Goal: Information Seeking & Learning: Learn about a topic

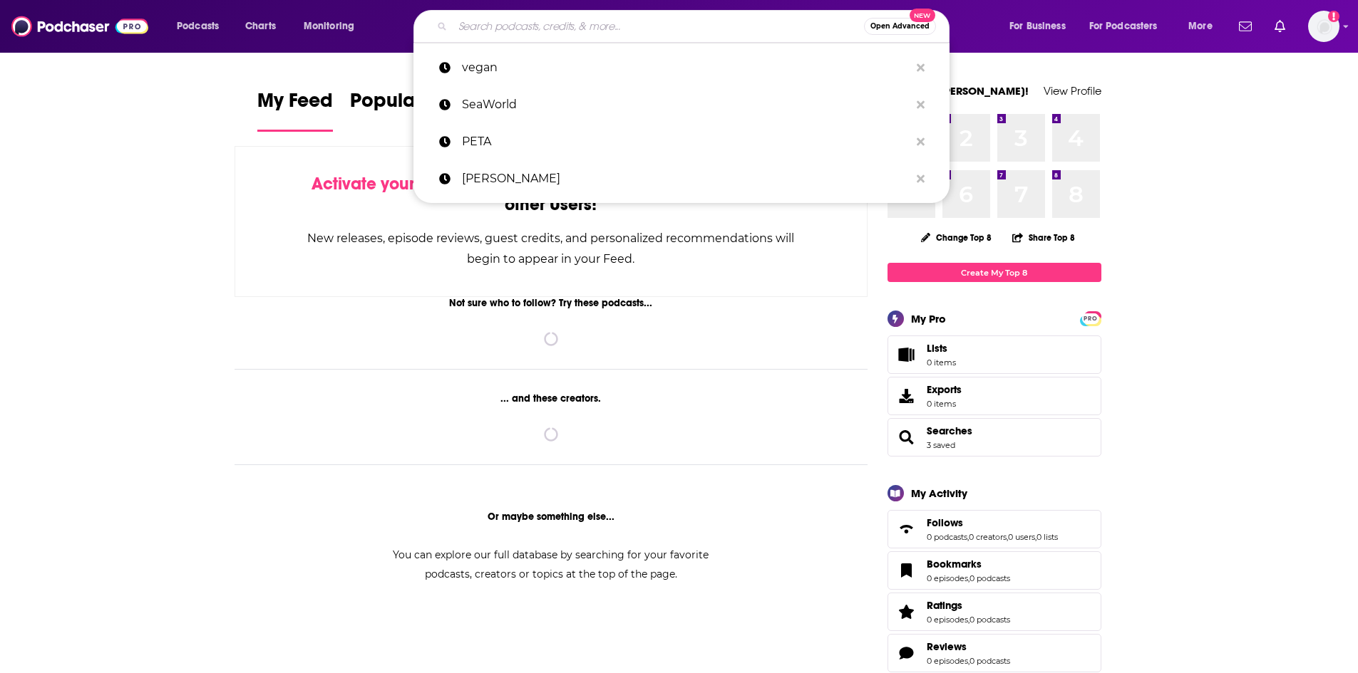
click at [514, 29] on input "Search podcasts, credits, & more..." at bounding box center [658, 26] width 411 height 23
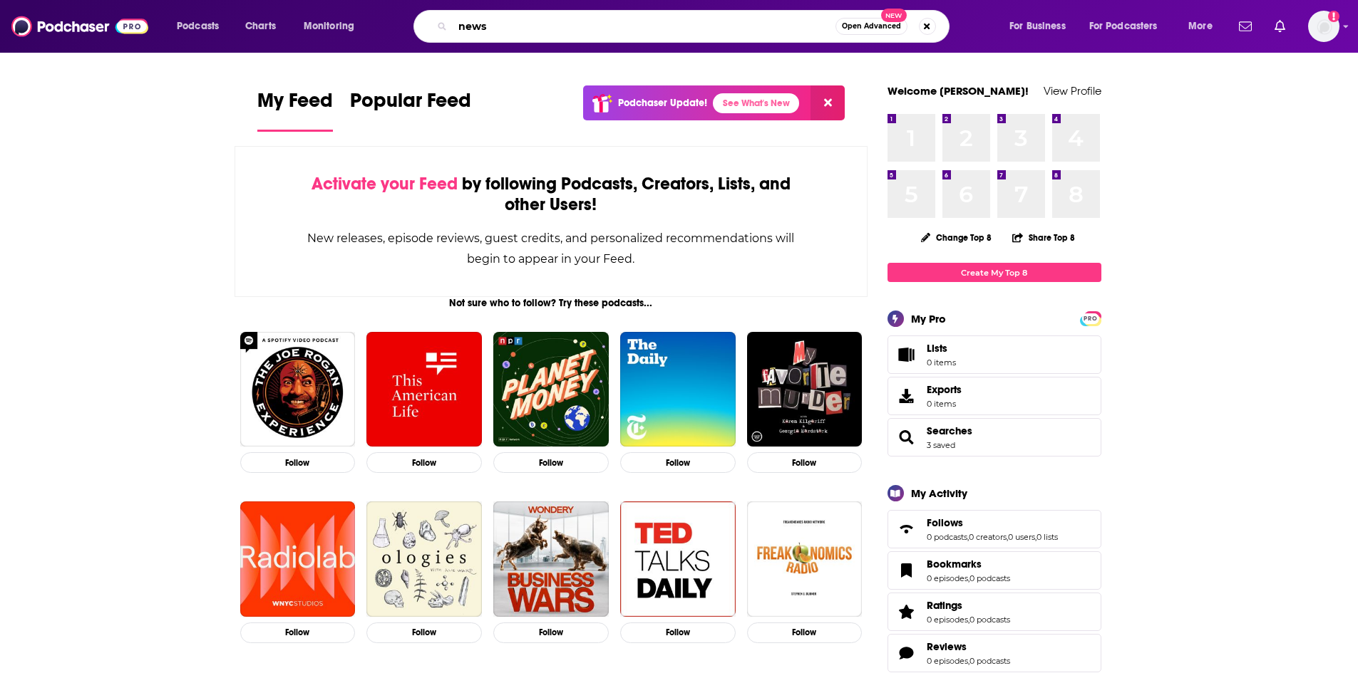
type input "news"
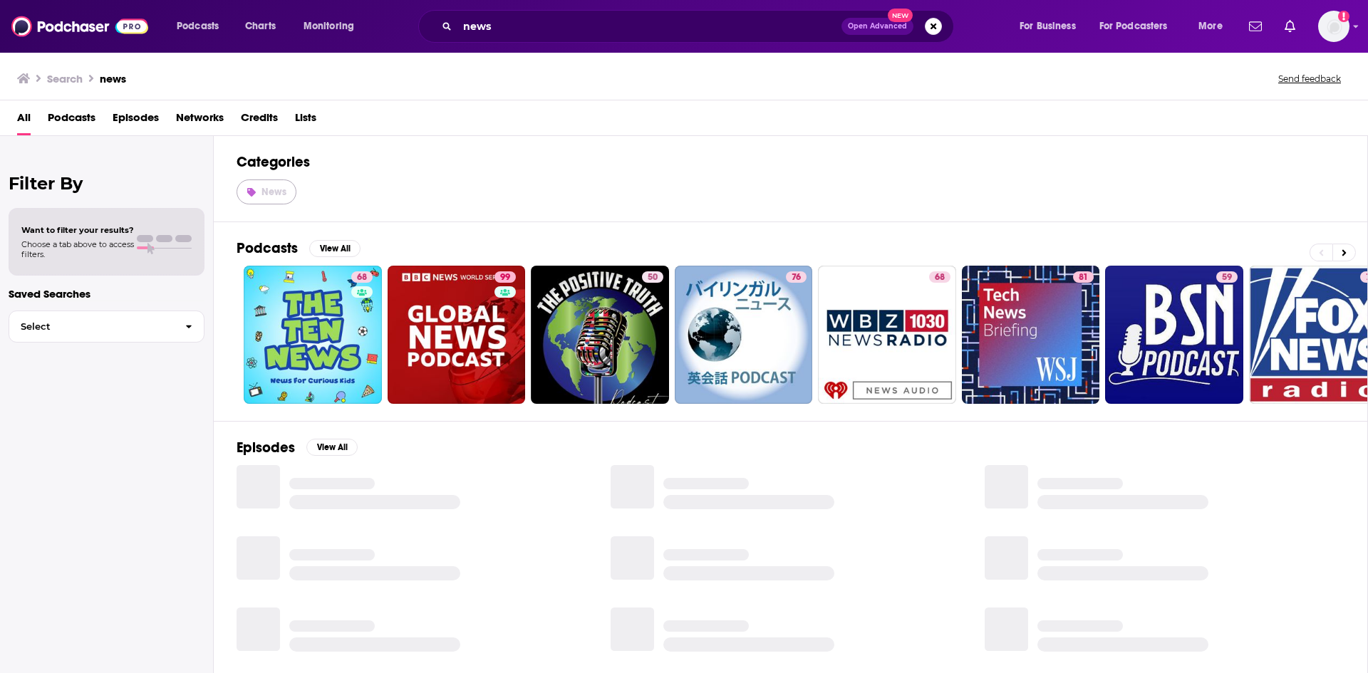
click at [269, 192] on span "News" at bounding box center [274, 192] width 25 height 12
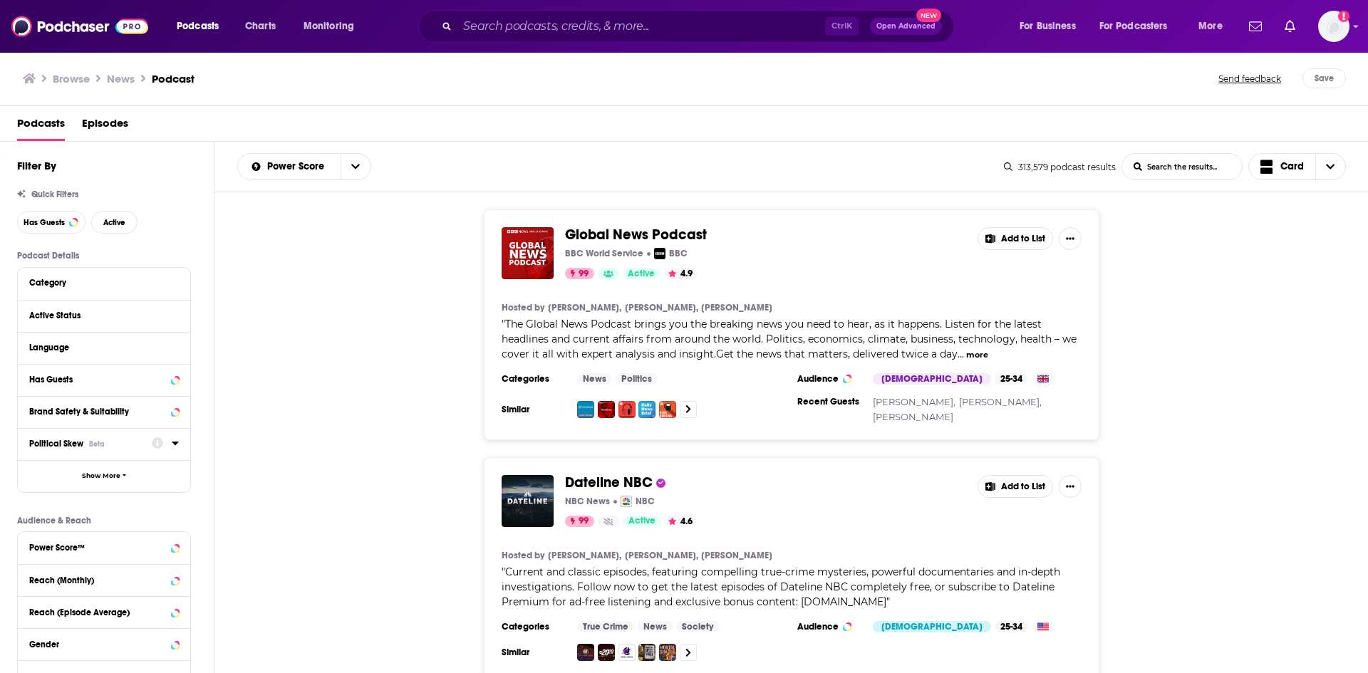
click at [177, 445] on icon at bounding box center [175, 443] width 7 height 11
click at [247, 419] on div "Global News Podcast BBC World Service BBC 99 Active 4.9 Add to List Hosted by […" at bounding box center [791, 325] width 1154 height 231
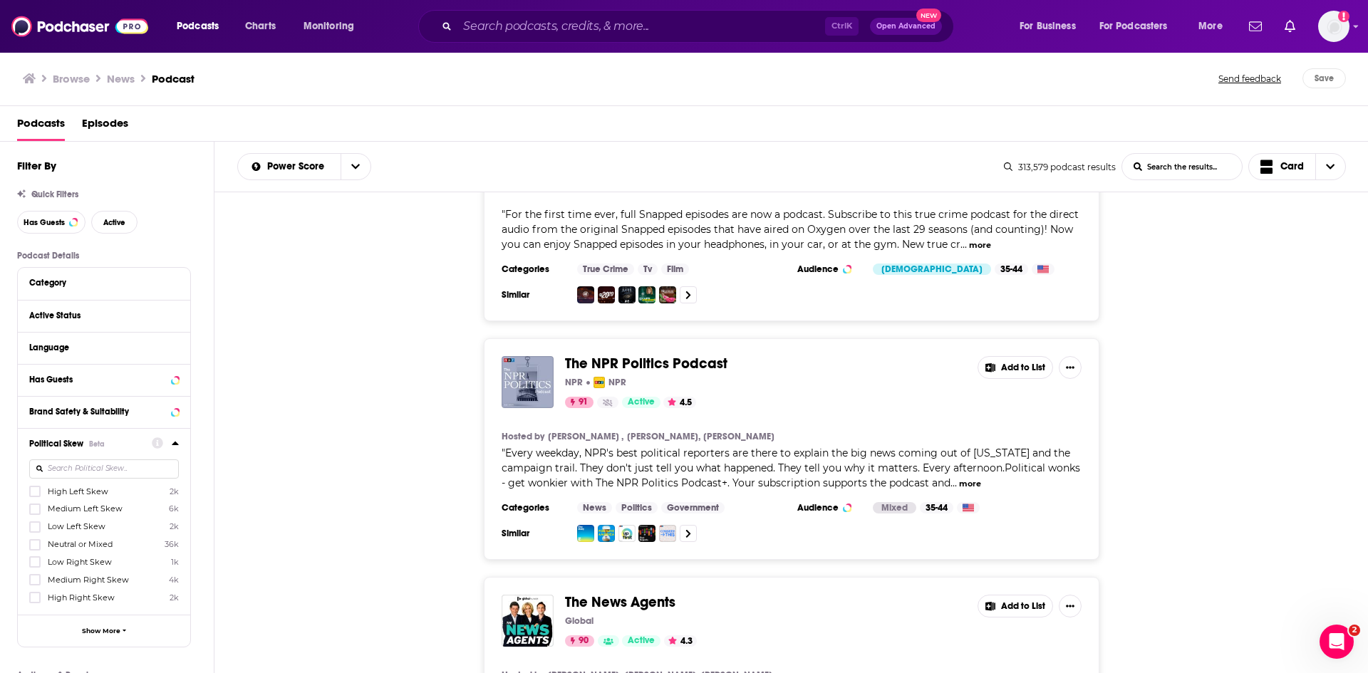
scroll to position [5634, 0]
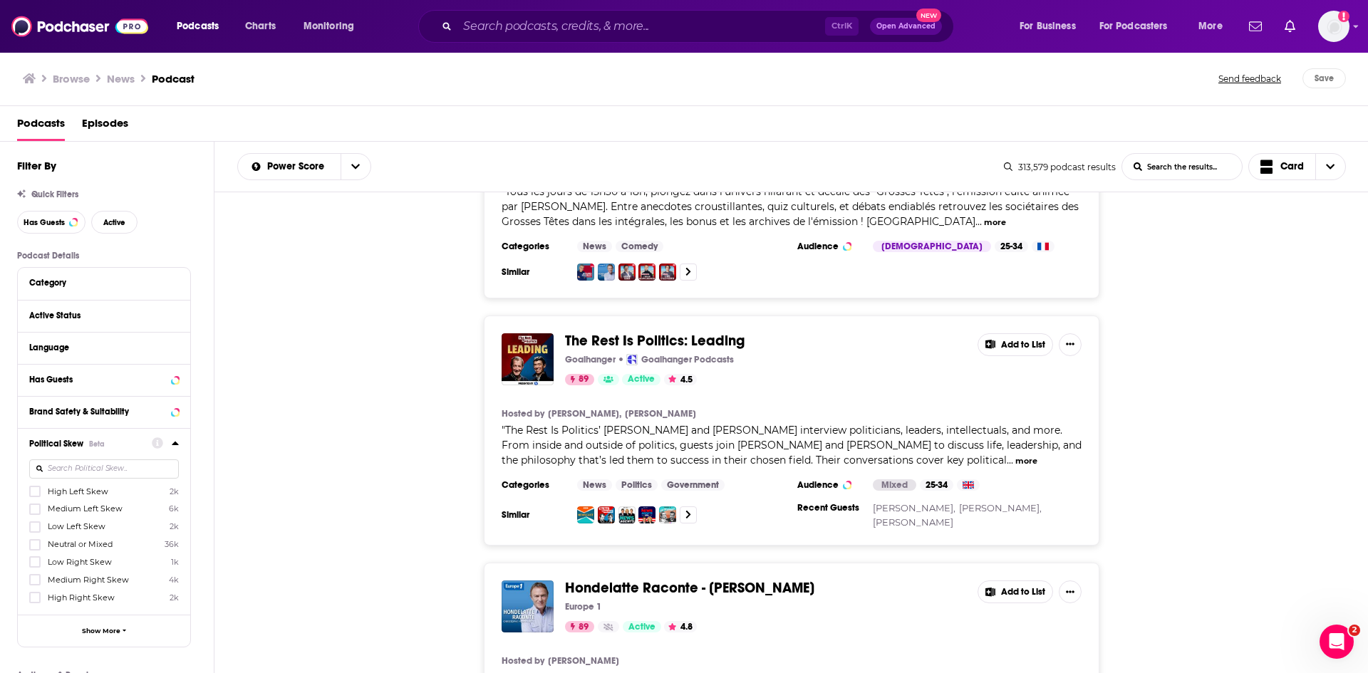
scroll to position [9055, 0]
click at [97, 544] on span "Neutral or Mixed" at bounding box center [80, 544] width 65 height 10
click at [35, 549] on input "multiSelectOption-Neutral-3" at bounding box center [35, 549] width 0 height 0
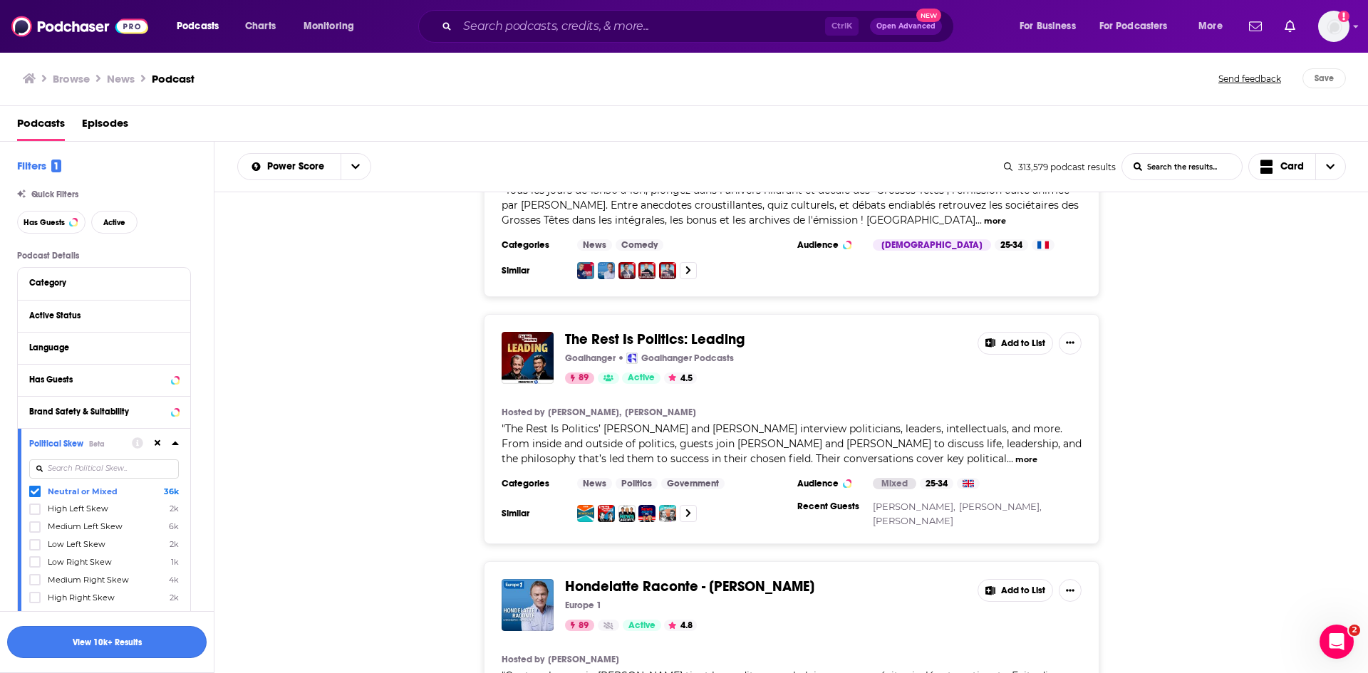
click at [128, 640] on button "View 10k+ Results" at bounding box center [107, 642] width 200 height 32
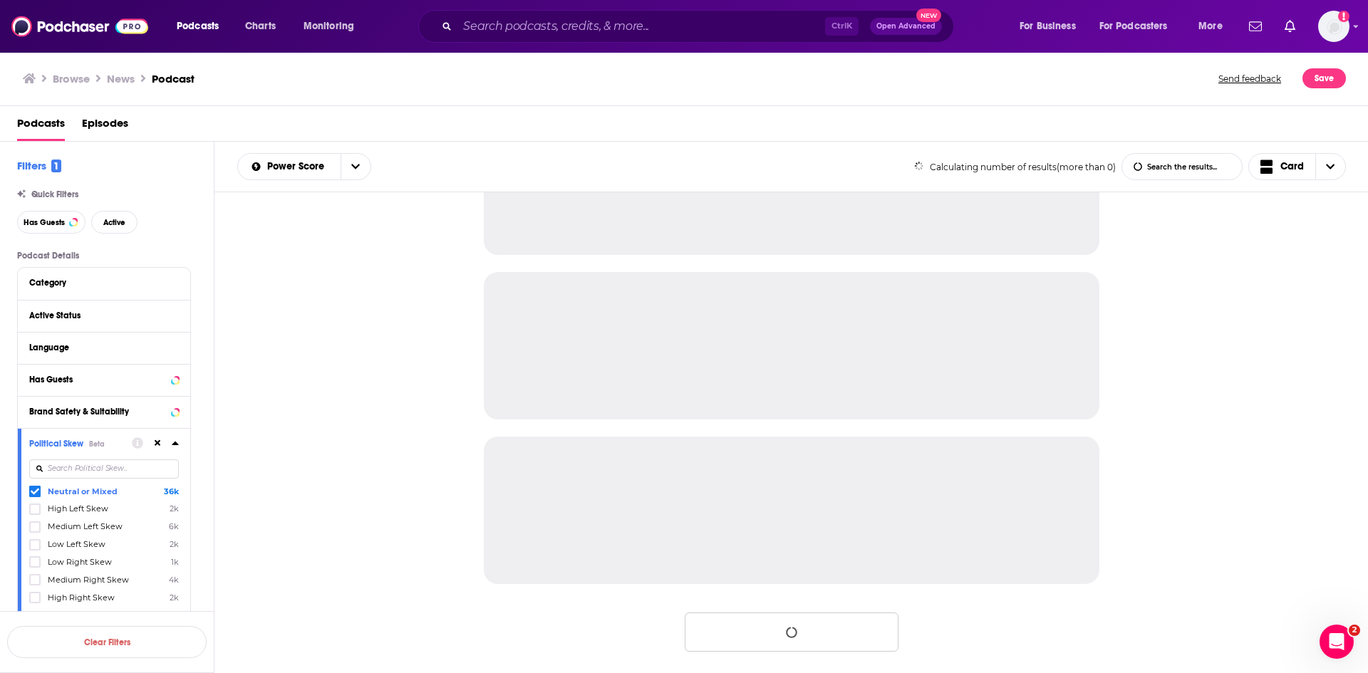
scroll to position [1254, 0]
click at [180, 316] on div "Active Status" at bounding box center [104, 316] width 172 height 32
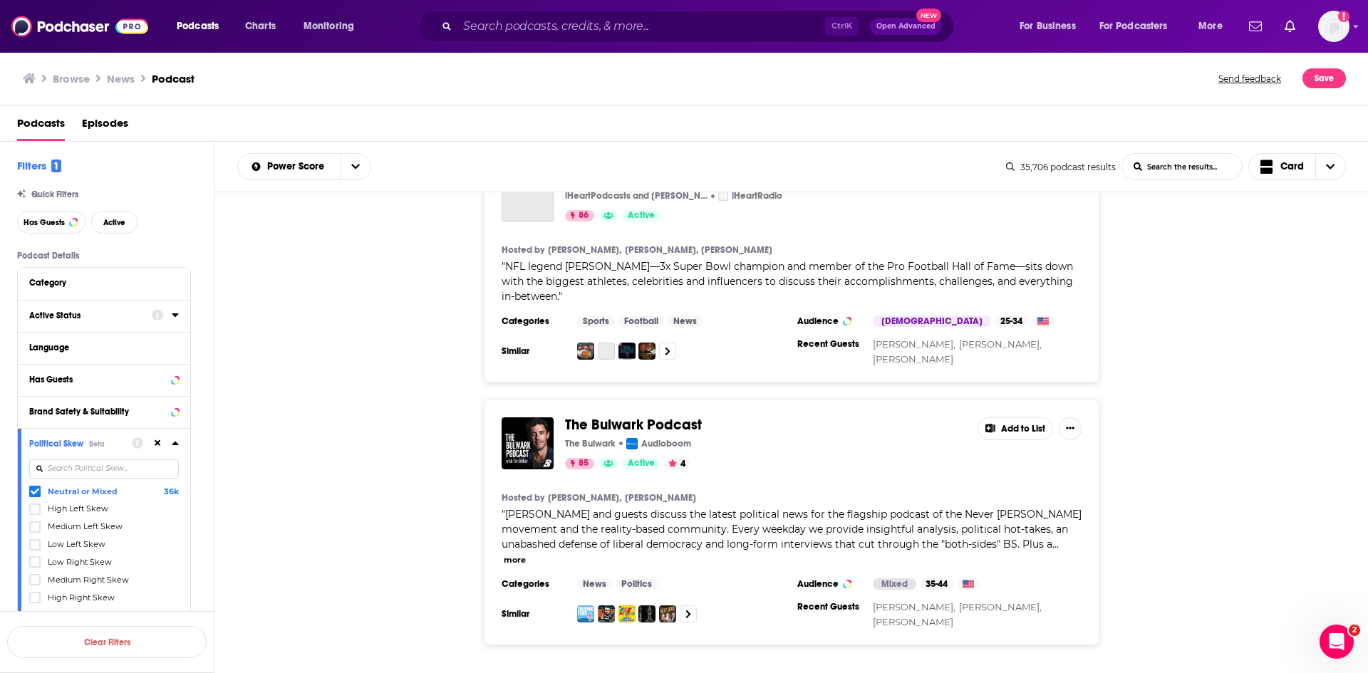
click at [174, 319] on icon at bounding box center [175, 314] width 7 height 11
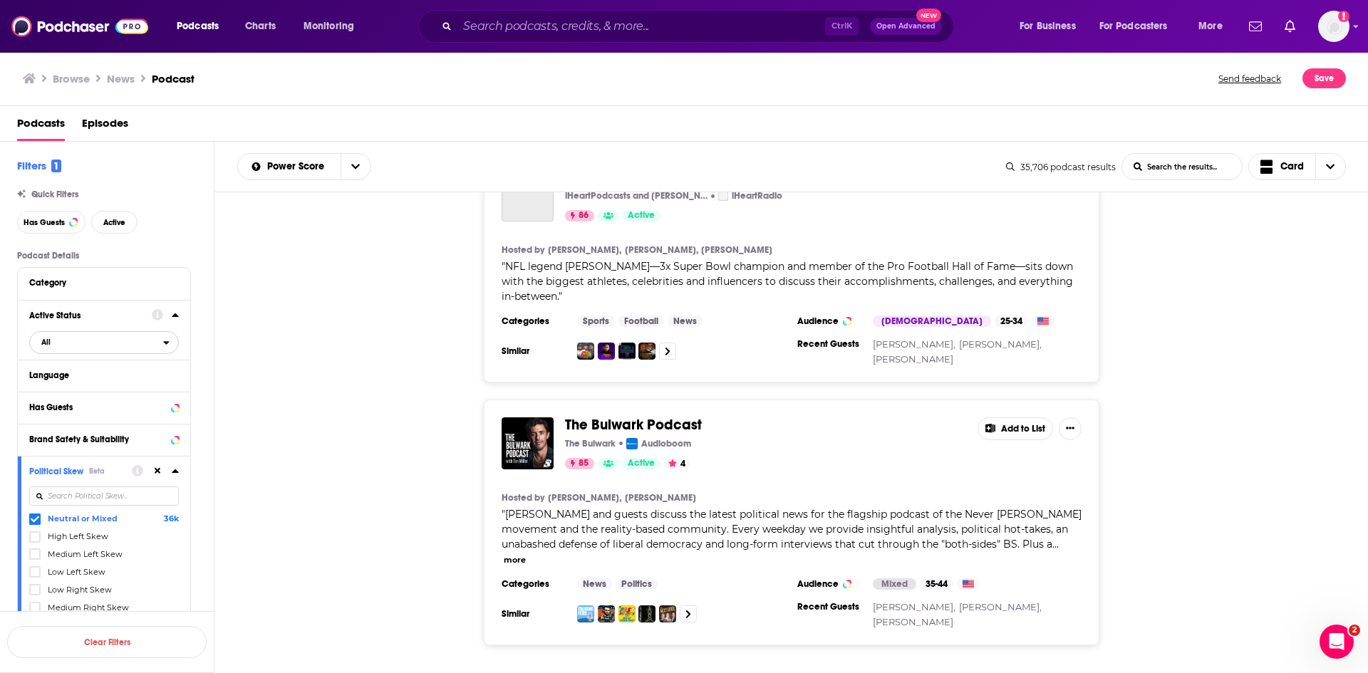
click at [117, 340] on span "All" at bounding box center [96, 342] width 133 height 19
click at [99, 387] on span "Active" at bounding box center [74, 390] width 76 height 8
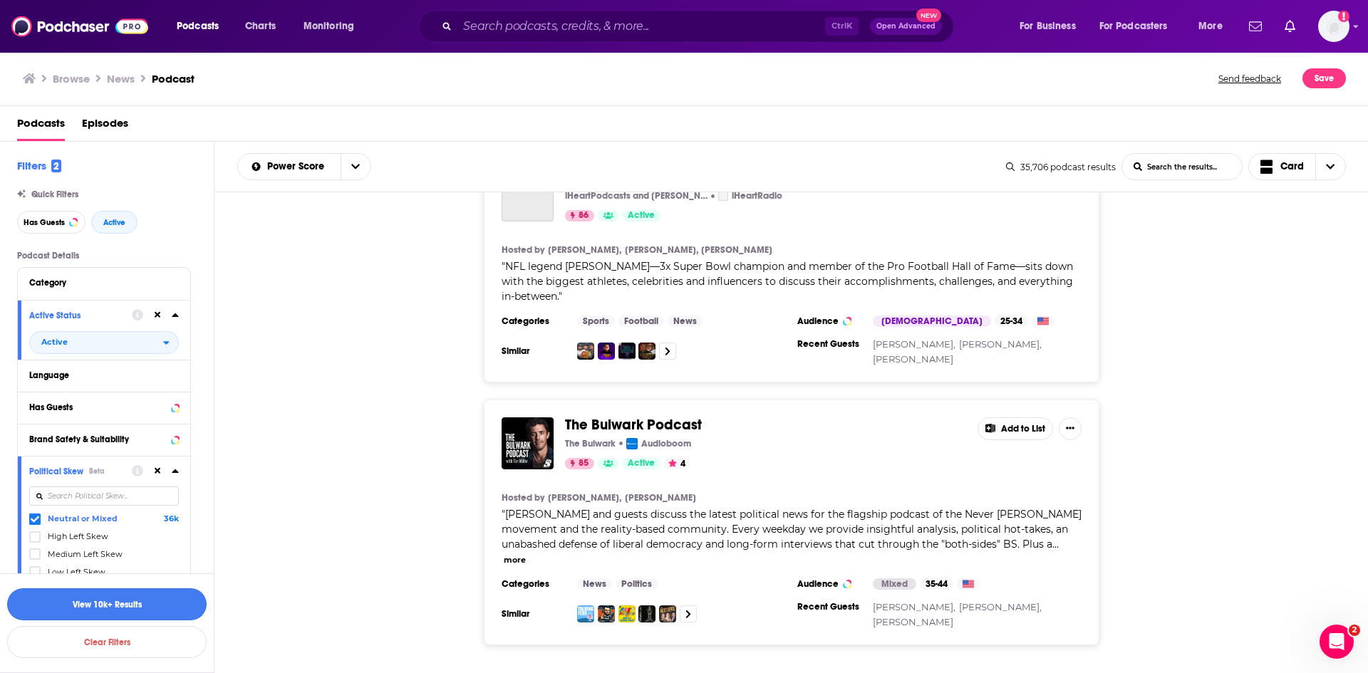
click at [180, 599] on button "View 10k+ Results" at bounding box center [107, 605] width 200 height 32
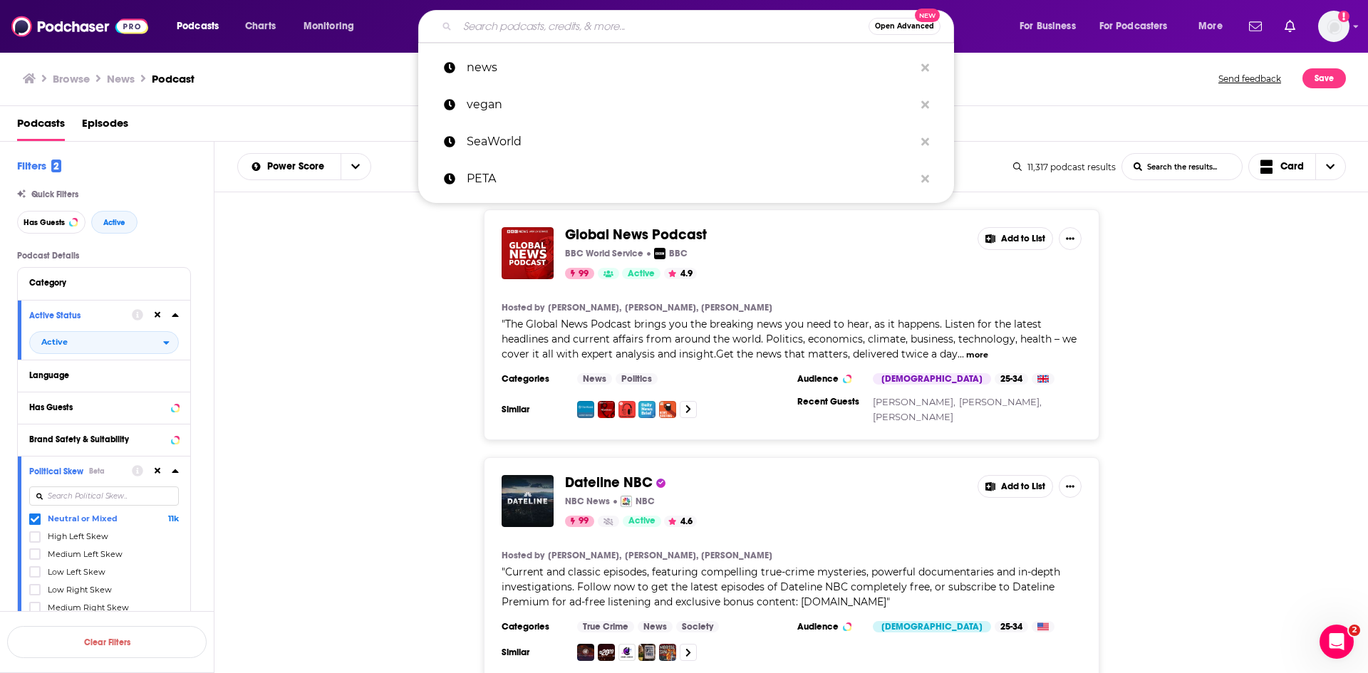
click at [523, 29] on input "Search podcasts, credits, & more..." at bounding box center [663, 26] width 411 height 23
paste input "[US_STATE] City [DATE]"
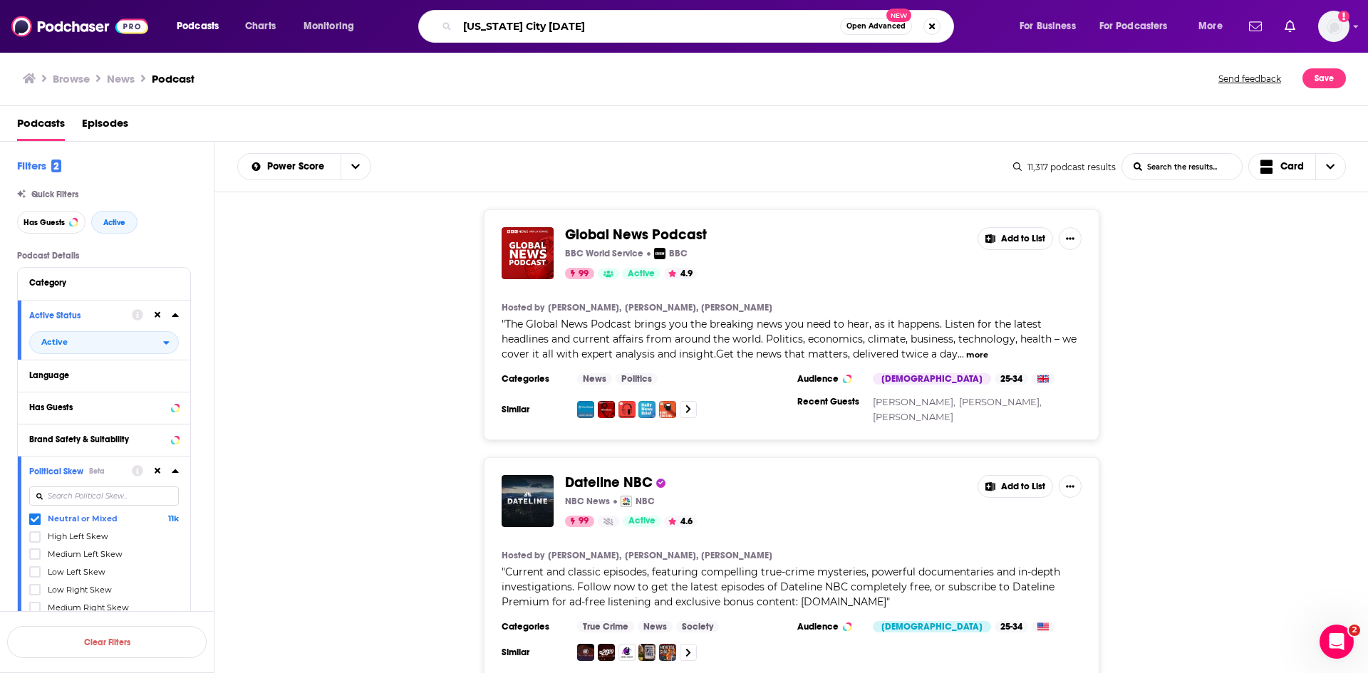
type input "[US_STATE] City [DATE]"
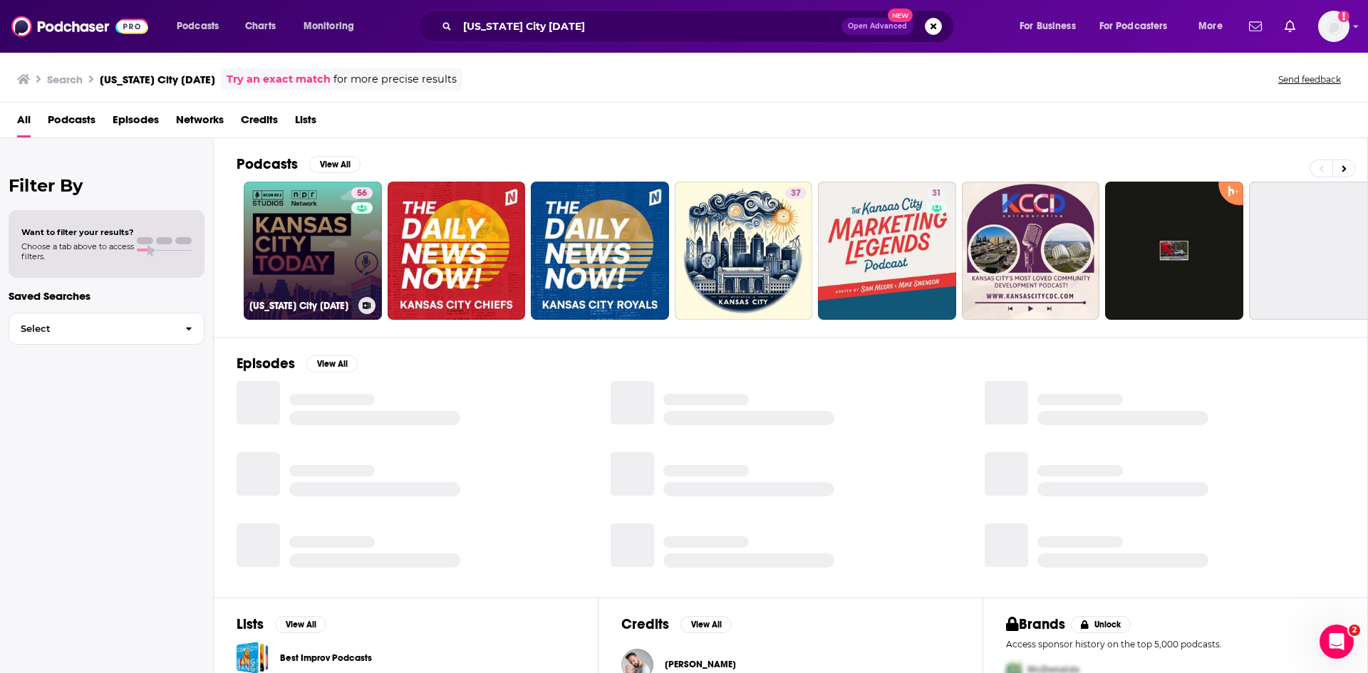
click at [351, 254] on div "56" at bounding box center [363, 242] width 25 height 110
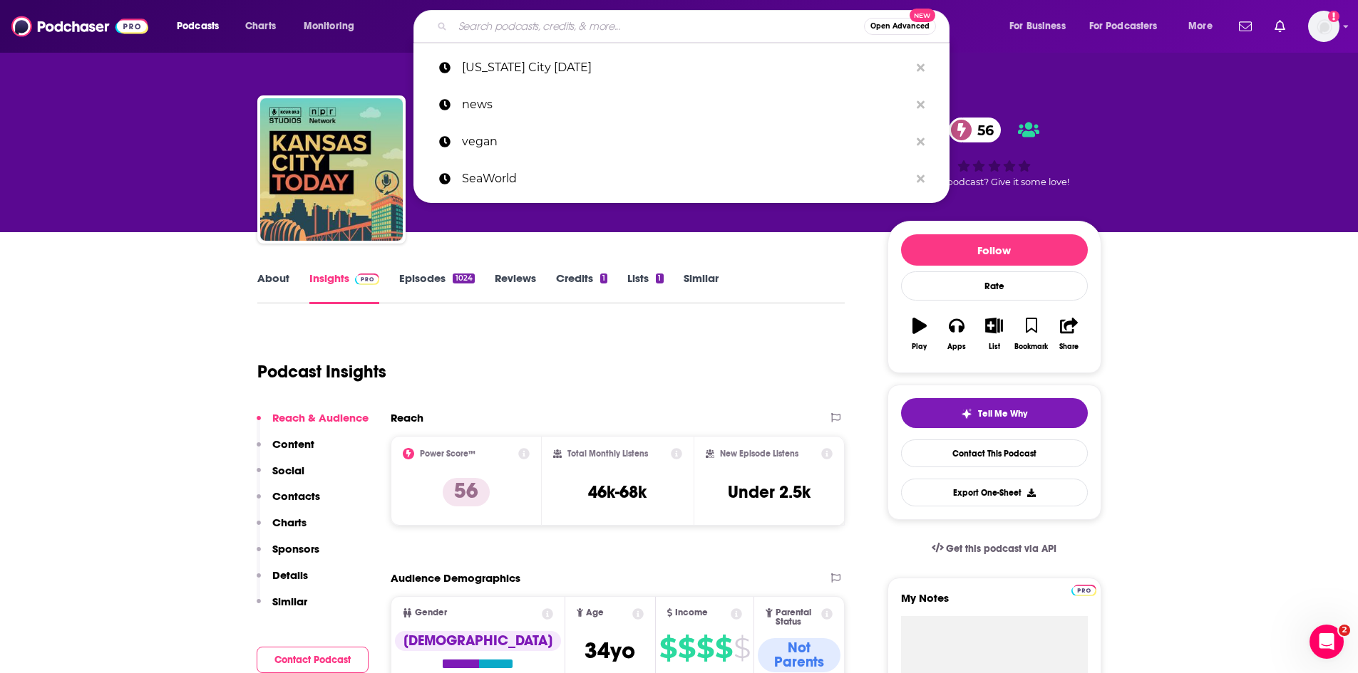
click at [567, 24] on input "Search podcasts, credits, & more..." at bounding box center [658, 26] width 411 height 23
paste input "[US_STATE] City's Northeast Newscast"
type input "[US_STATE] City's Northeast Newscast"
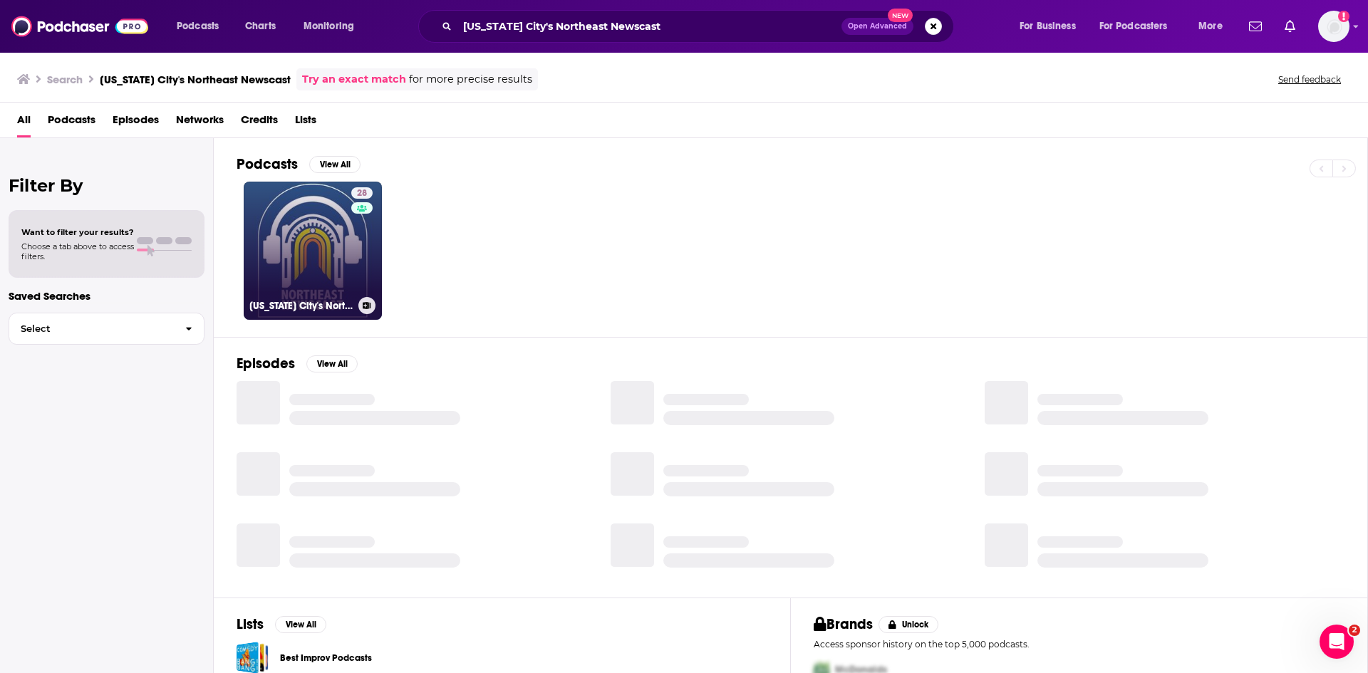
click at [305, 268] on link "28 [US_STATE] City's Northeast Newscast" at bounding box center [313, 251] width 138 height 138
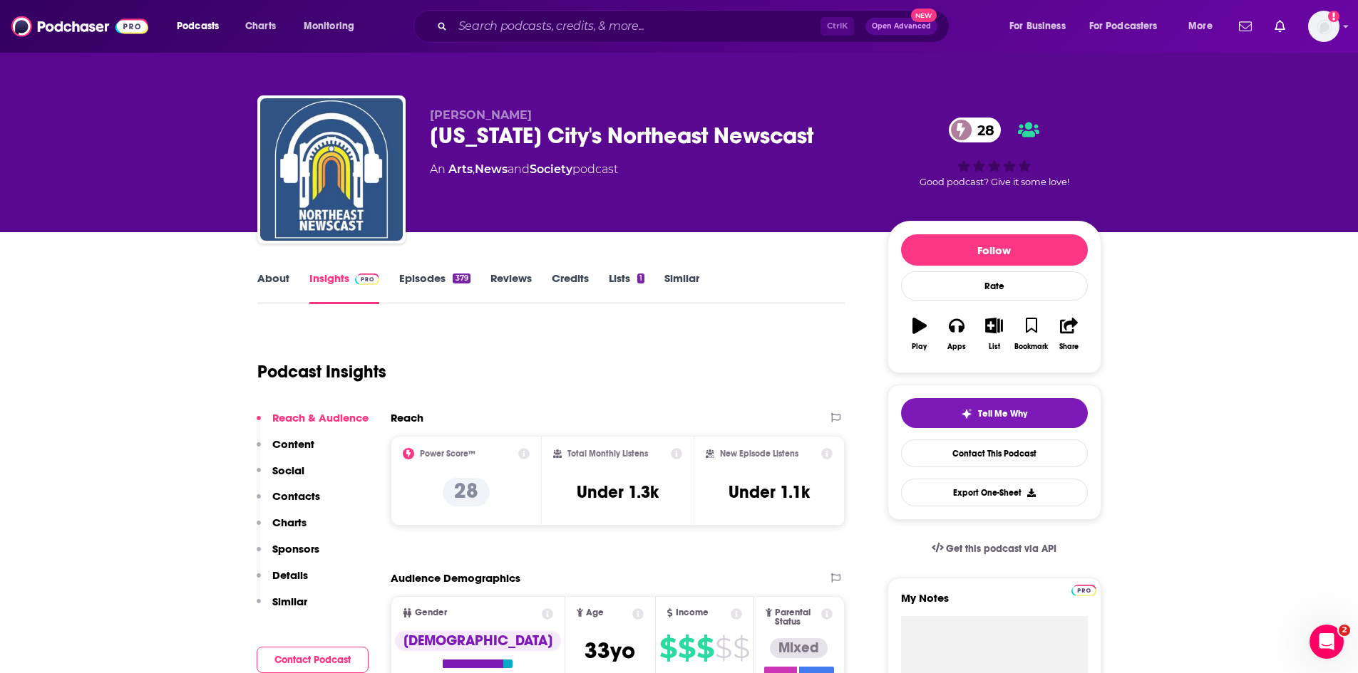
click at [405, 277] on link "Episodes 379" at bounding box center [434, 288] width 71 height 33
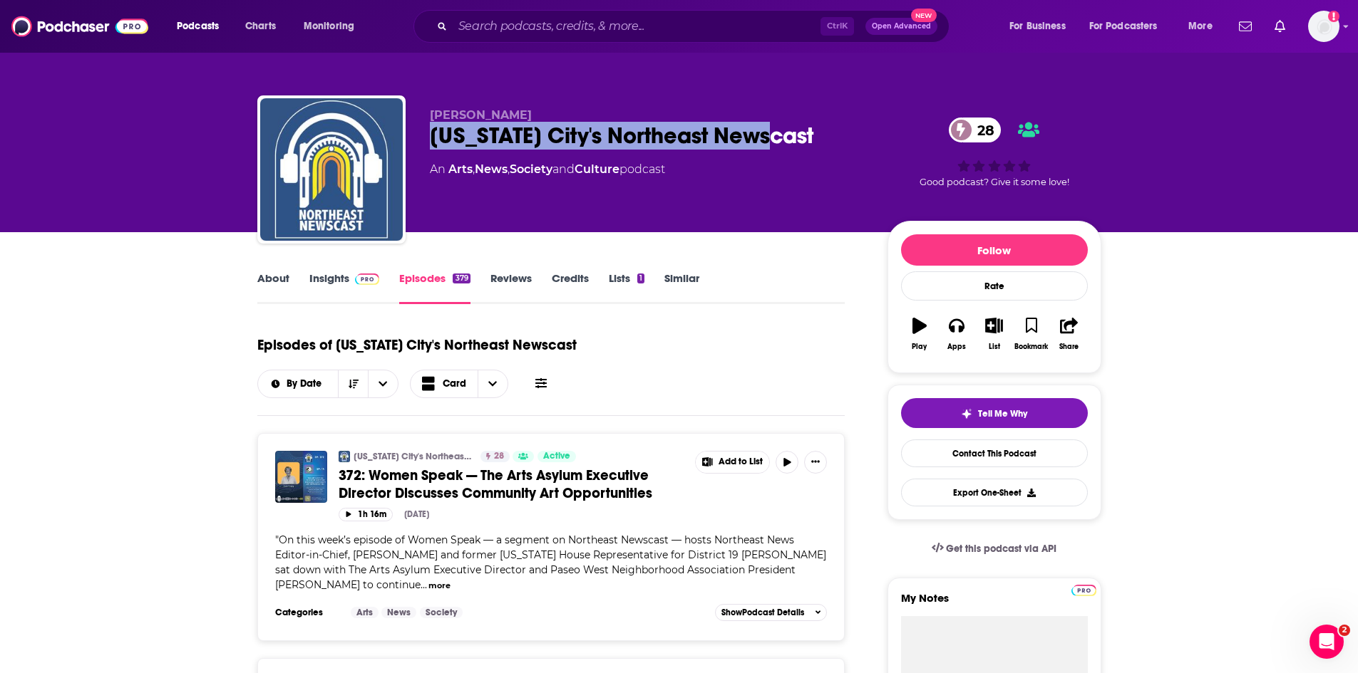
drag, startPoint x: 857, startPoint y: 145, endPoint x: 428, endPoint y: 132, distance: 428.5
click at [428, 132] on div "[PERSON_NAME] [US_STATE] City's Northeast Newscast 28 An Arts , News , Society …" at bounding box center [679, 172] width 844 height 154
copy h2 "[US_STATE] City's Northeast Newscast"
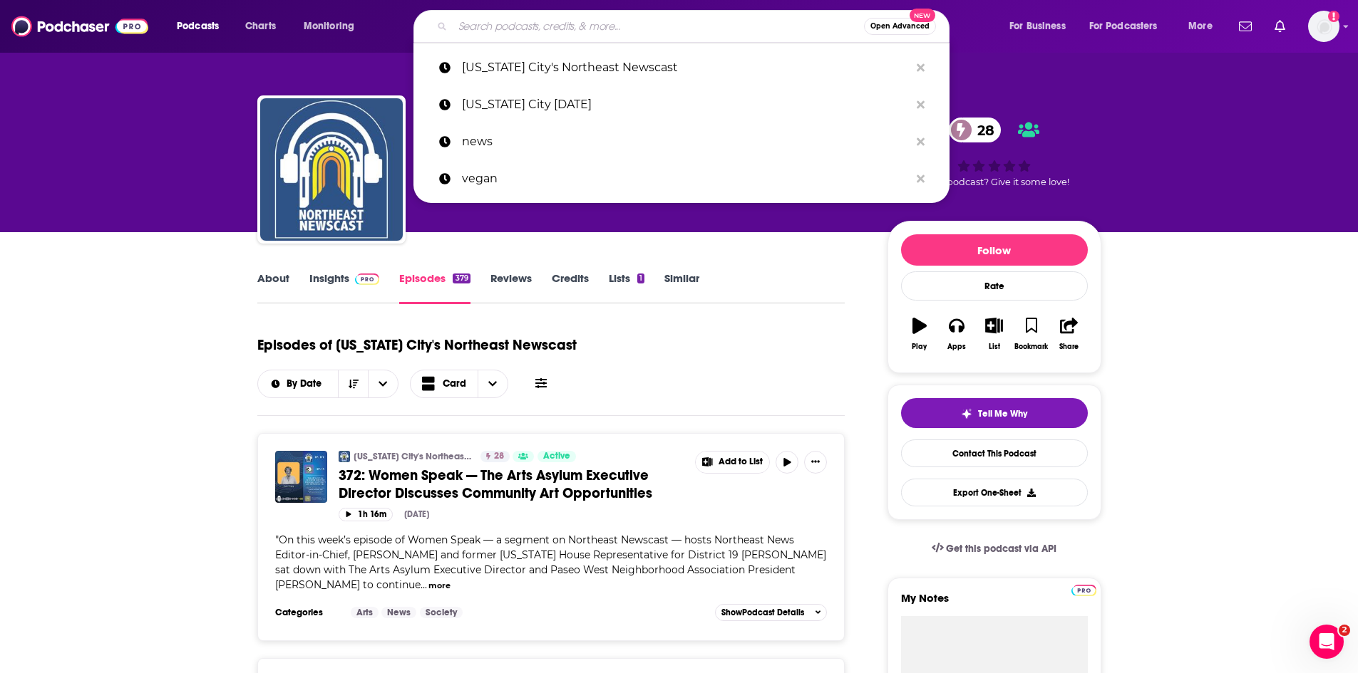
drag, startPoint x: 559, startPoint y: 29, endPoint x: 567, endPoint y: 27, distance: 8.7
click at [562, 29] on input "Search podcasts, credits, & more..." at bounding box center [658, 26] width 411 height 23
paste input "JoCo on the Go Podcast"
type input "JoCo on the Go Podcast"
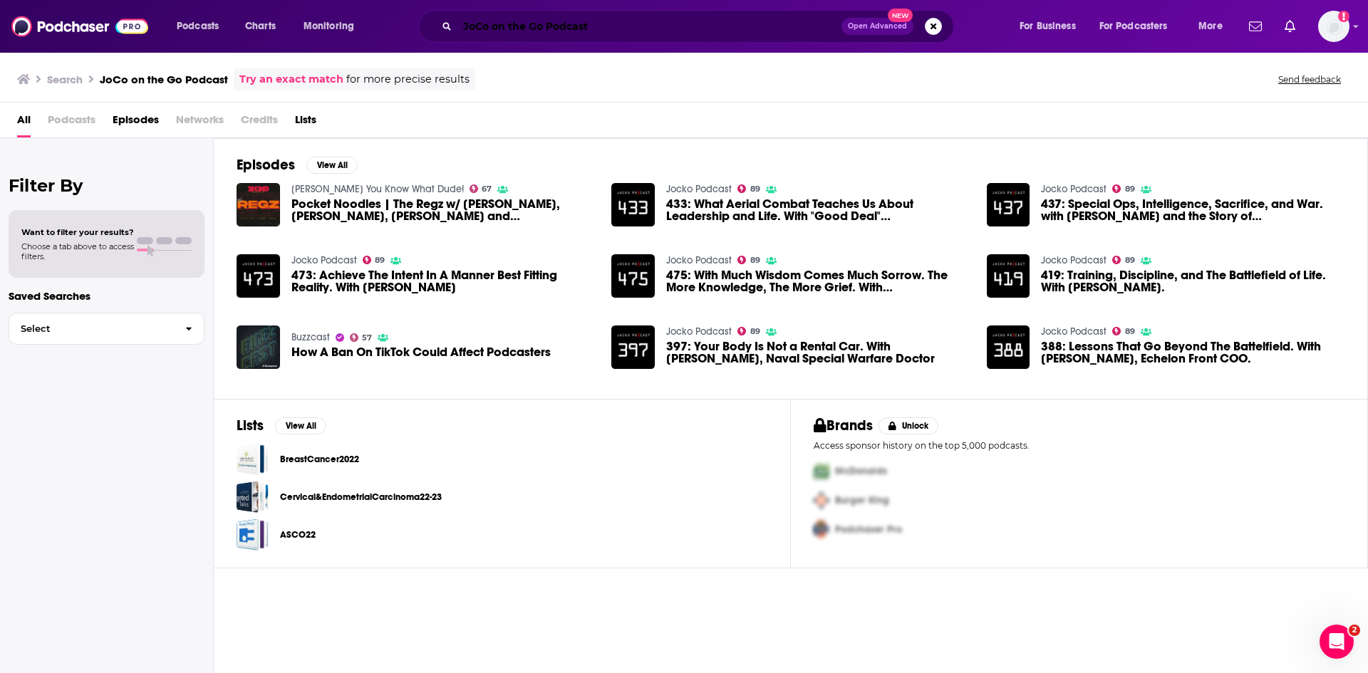
click at [606, 26] on input "JoCo on the Go Podcast" at bounding box center [650, 26] width 384 height 23
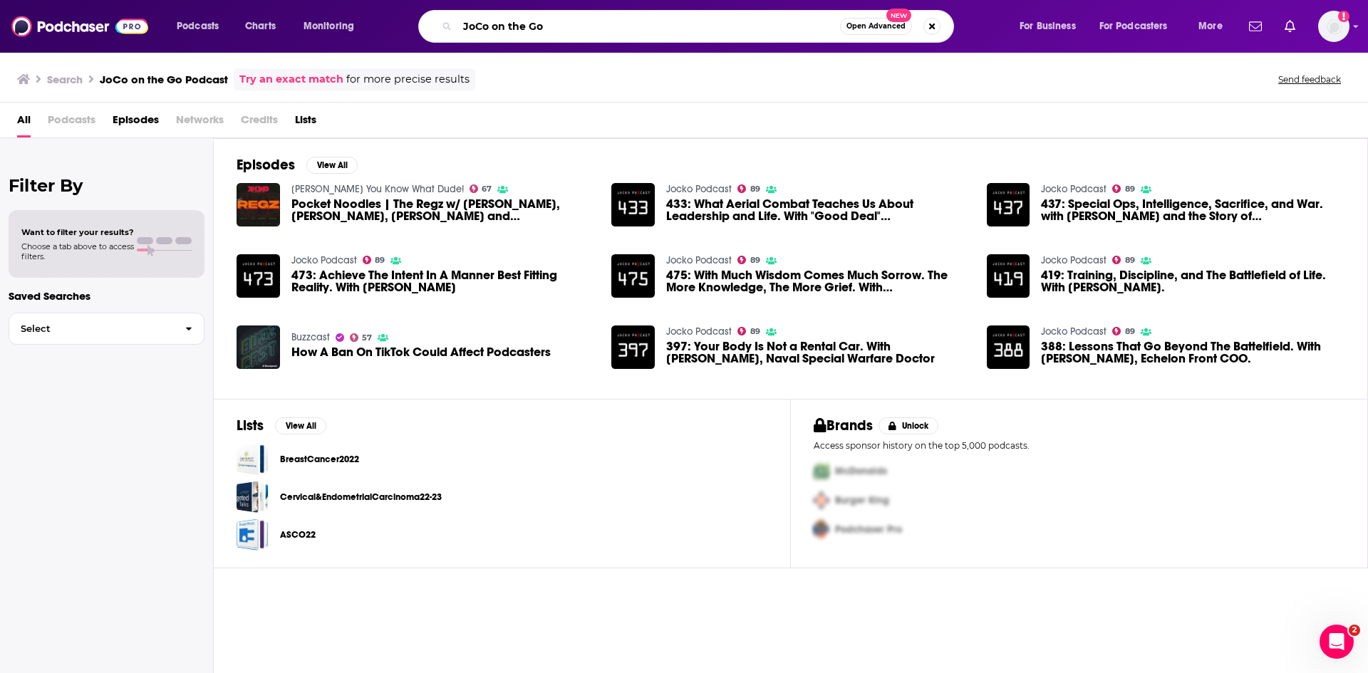
type input "JoCo on the Go"
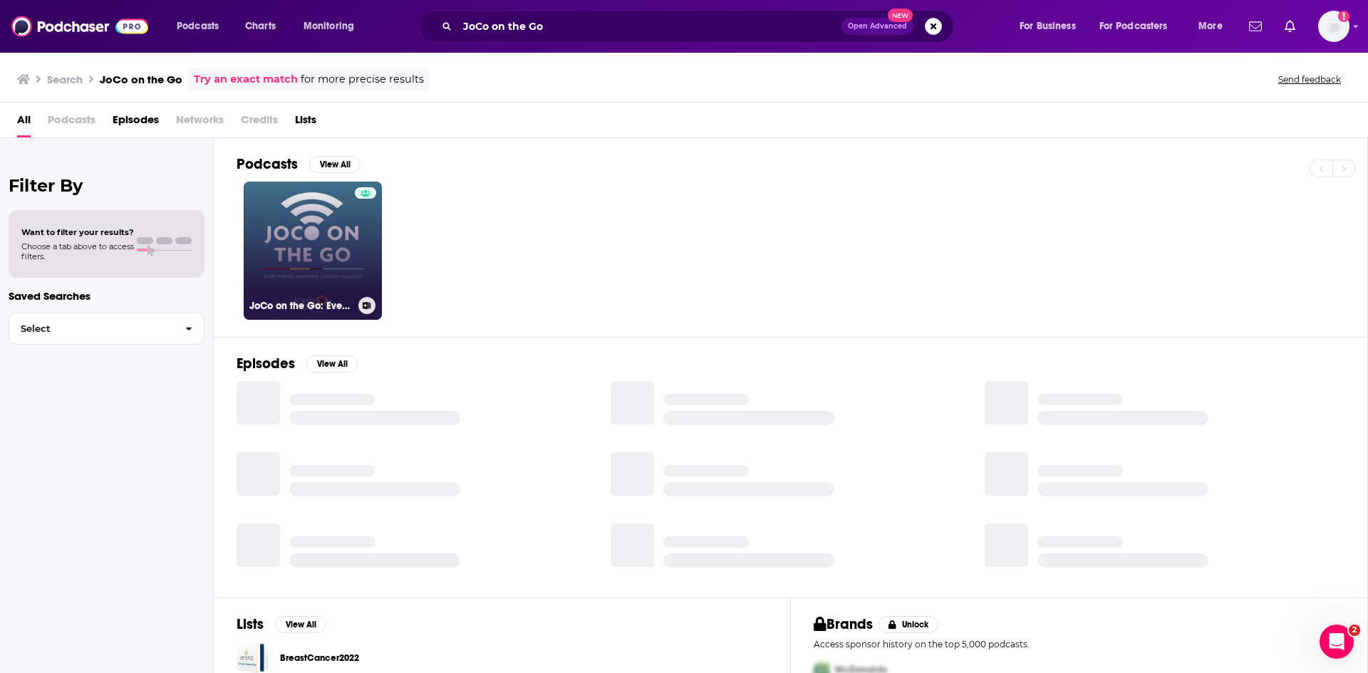
click at [339, 242] on link "JoCo on the Go: Everything Johnson County [US_STATE]" at bounding box center [313, 251] width 138 height 138
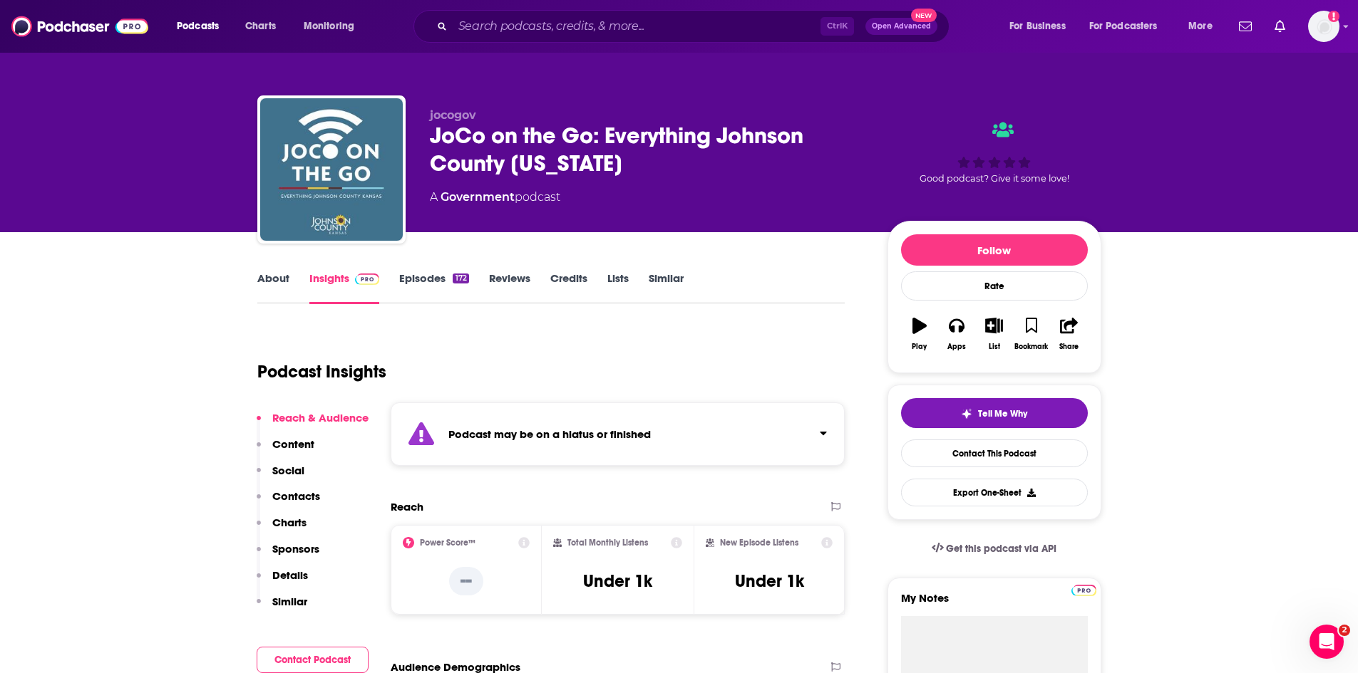
click at [411, 281] on link "Episodes 172" at bounding box center [433, 288] width 69 height 33
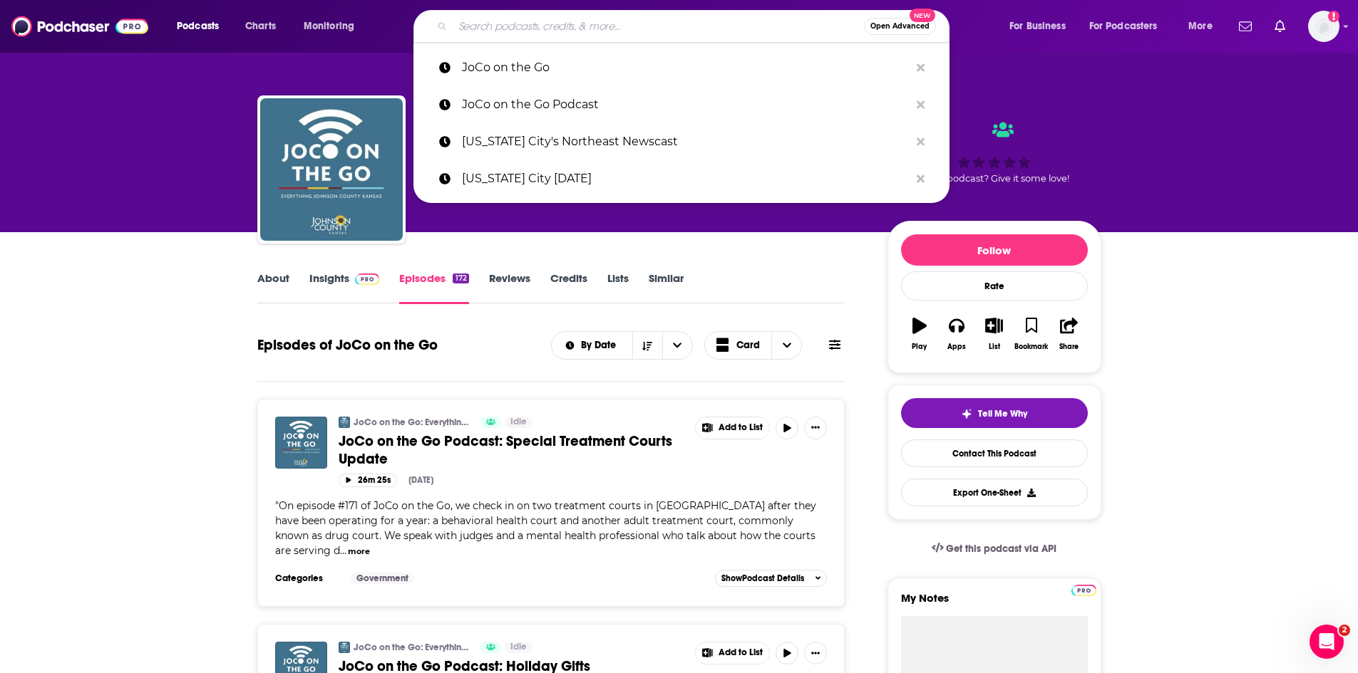
click at [485, 21] on input "Search podcasts, credits, & more..." at bounding box center [658, 26] width 411 height 23
paste input "[GEOGRAPHIC_DATA] of the Plains Podcast"
type input "[GEOGRAPHIC_DATA] of the Plains Podcast"
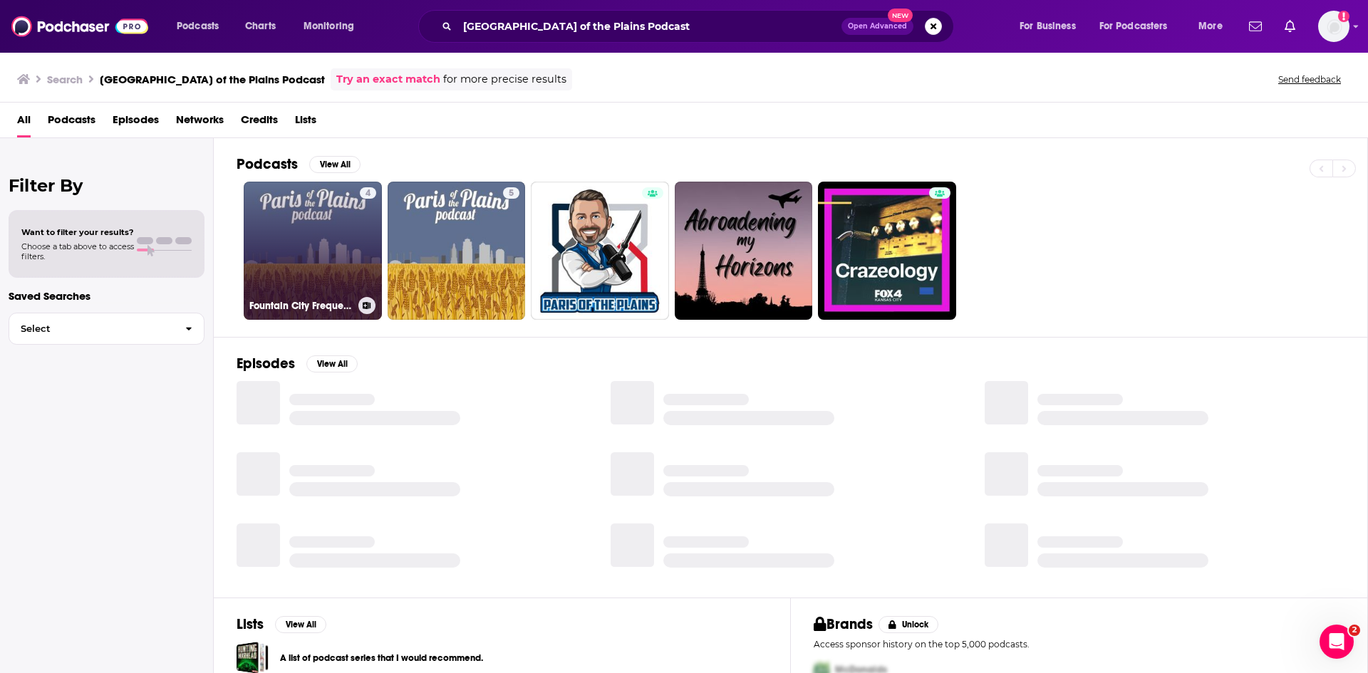
click at [336, 238] on link "4 Fountain City Frequency [GEOGRAPHIC_DATA] Of The Plains Podcast" at bounding box center [313, 251] width 138 height 138
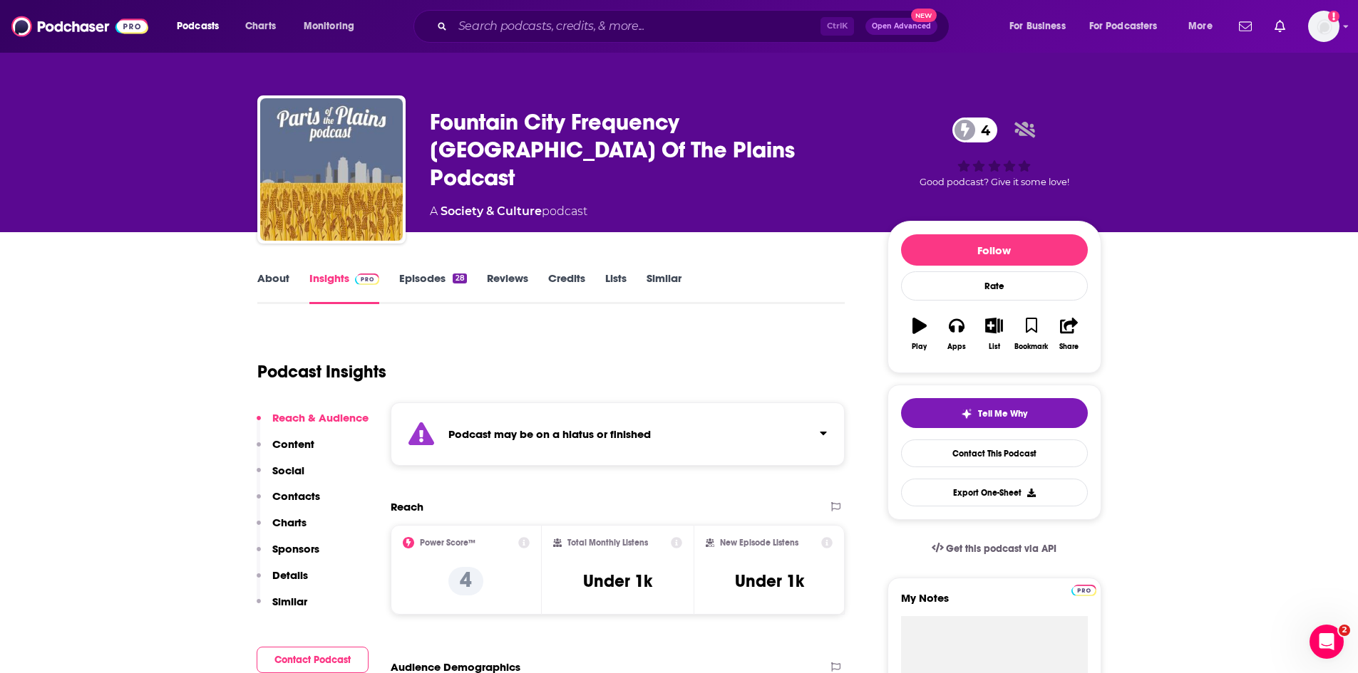
click at [277, 277] on link "About" at bounding box center [273, 288] width 32 height 33
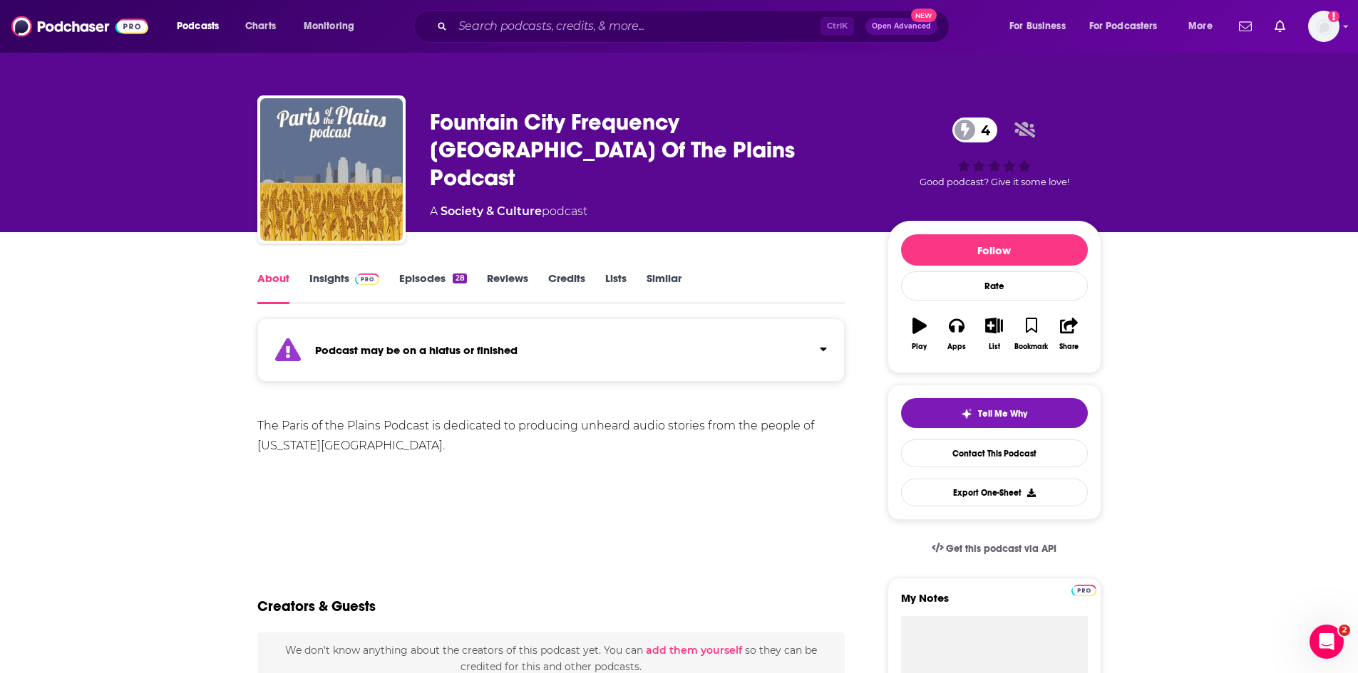
click at [319, 448] on div "The Paris of the Plains Podcast is dedicated to producing unheard audio stories…" at bounding box center [551, 436] width 588 height 40
drag, startPoint x: 320, startPoint y: 445, endPoint x: 258, endPoint y: 443, distance: 62.0
click at [258, 443] on div "The Paris of the Plains Podcast is dedicated to producing unheard audio stories…" at bounding box center [551, 436] width 588 height 40
copy div "[US_STATE][GEOGRAPHIC_DATA]"
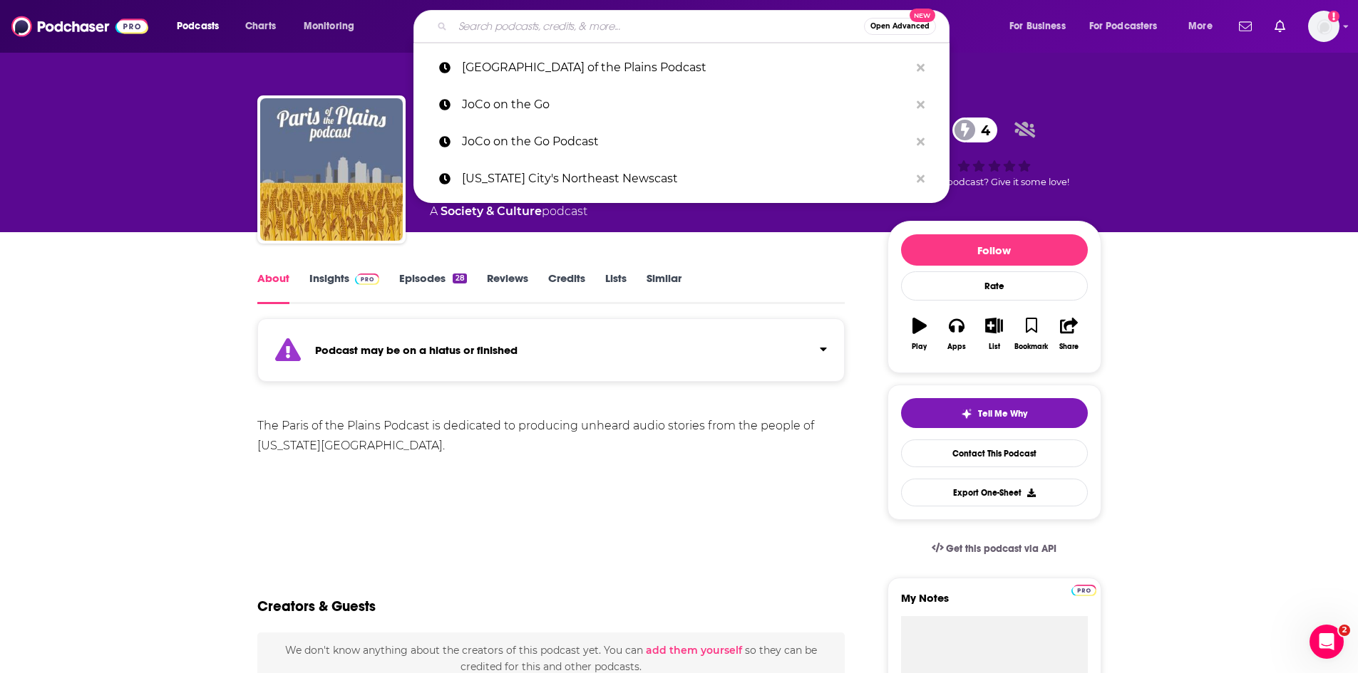
click at [493, 33] on input "Search podcasts, credits, & more..." at bounding box center [658, 26] width 411 height 23
paste input "[US_STATE][GEOGRAPHIC_DATA]"
type input "[US_STATE][GEOGRAPHIC_DATA]"
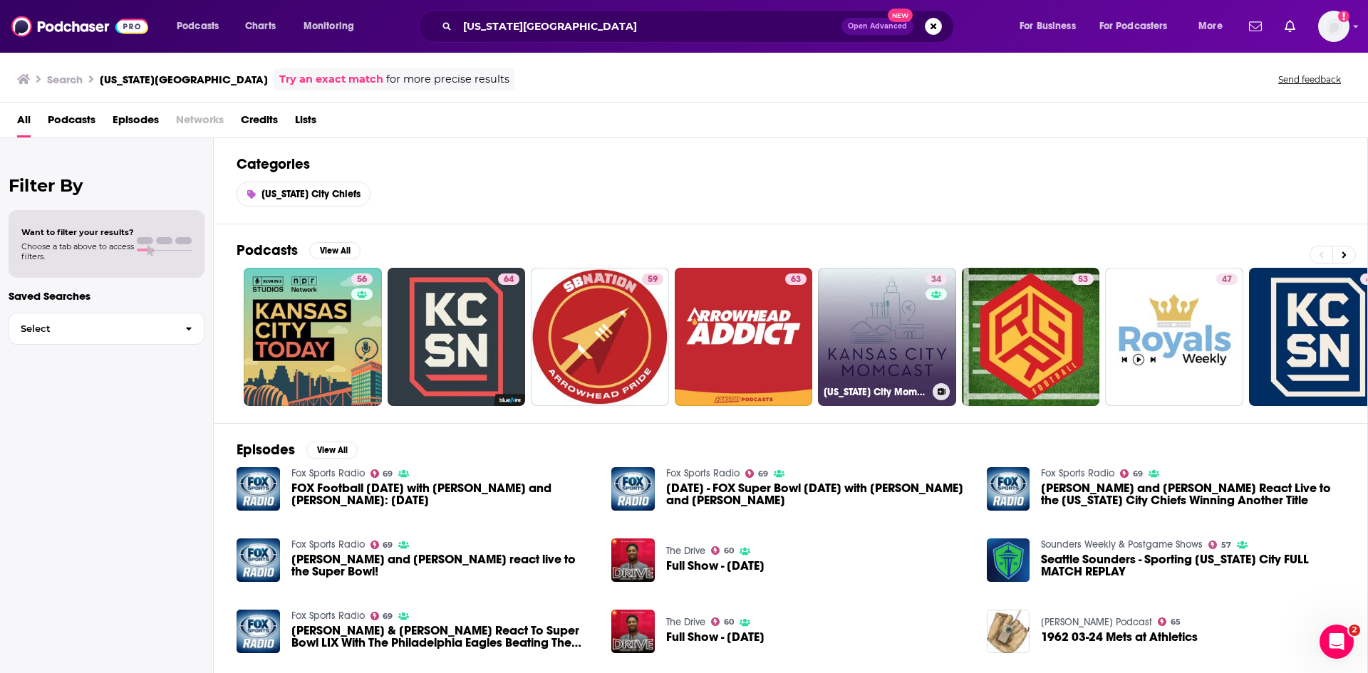
click at [854, 341] on link "34 [US_STATE] City MomCast" at bounding box center [887, 337] width 138 height 138
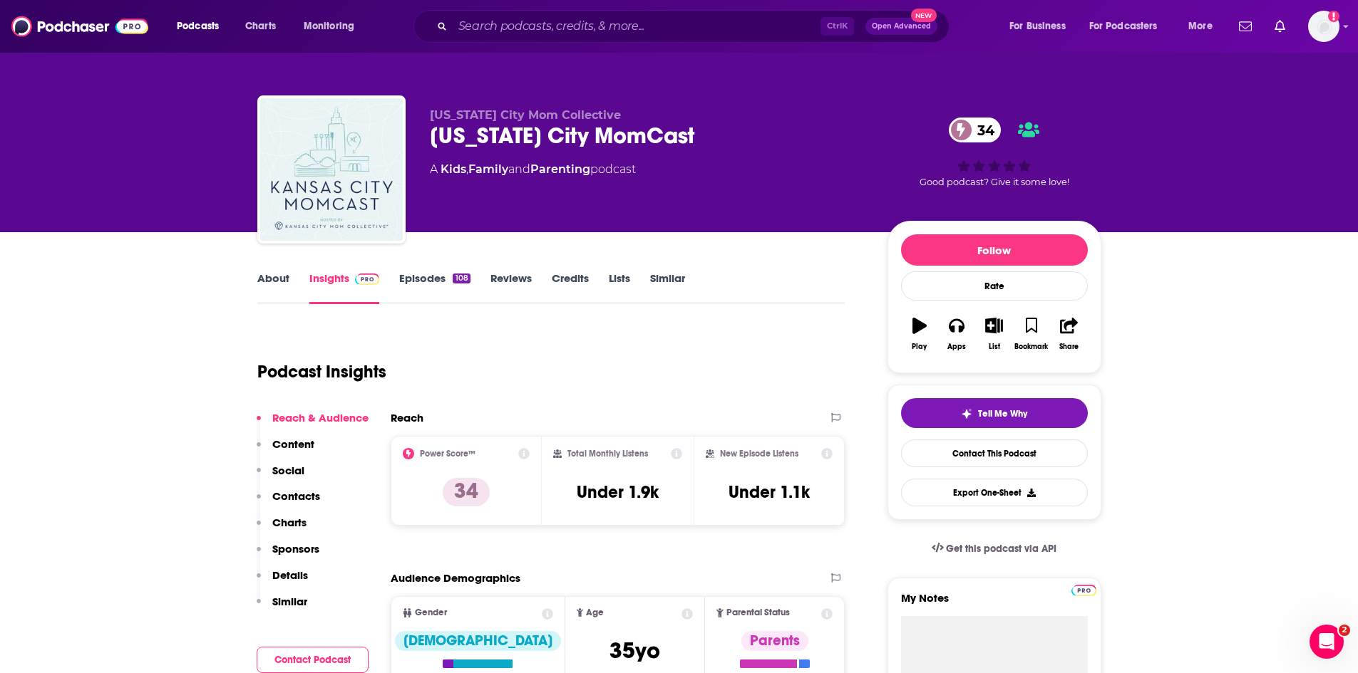
click at [272, 272] on link "About" at bounding box center [273, 288] width 32 height 33
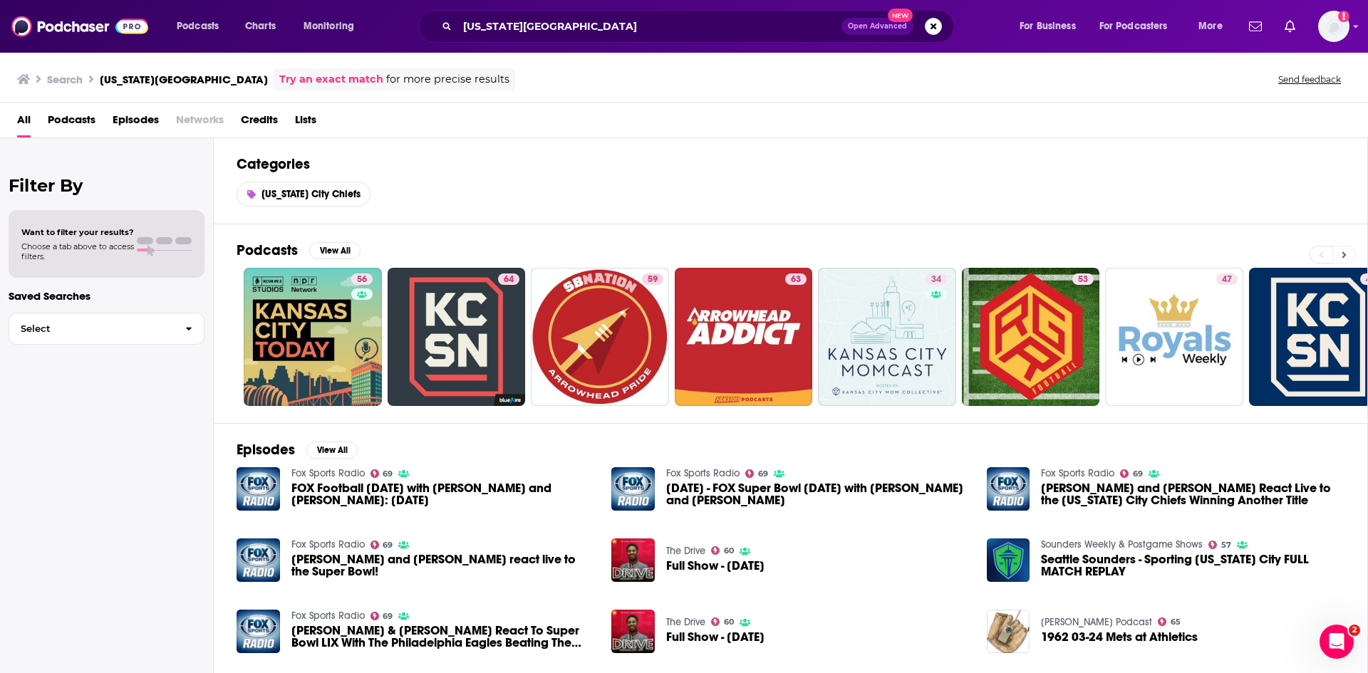
click at [1343, 255] on icon at bounding box center [1344, 255] width 5 height 10
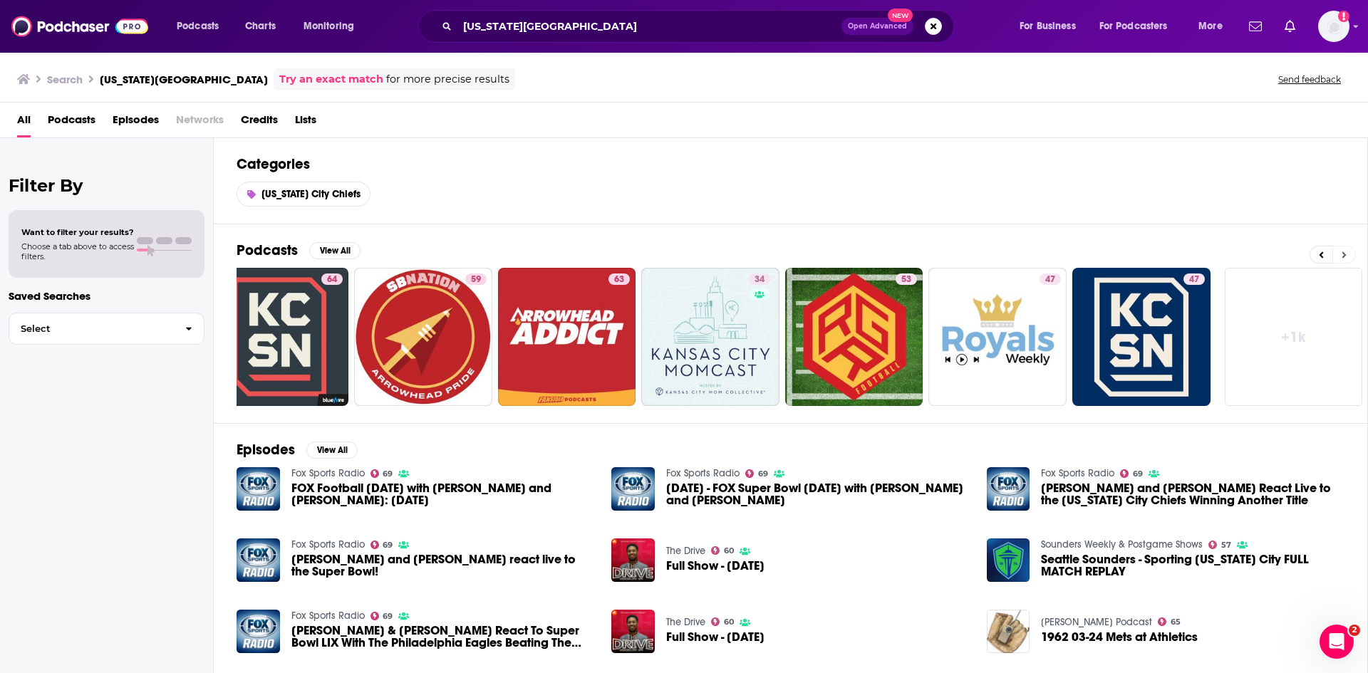
scroll to position [0, 177]
click at [1250, 341] on link "+ 1k" at bounding box center [1293, 337] width 138 height 138
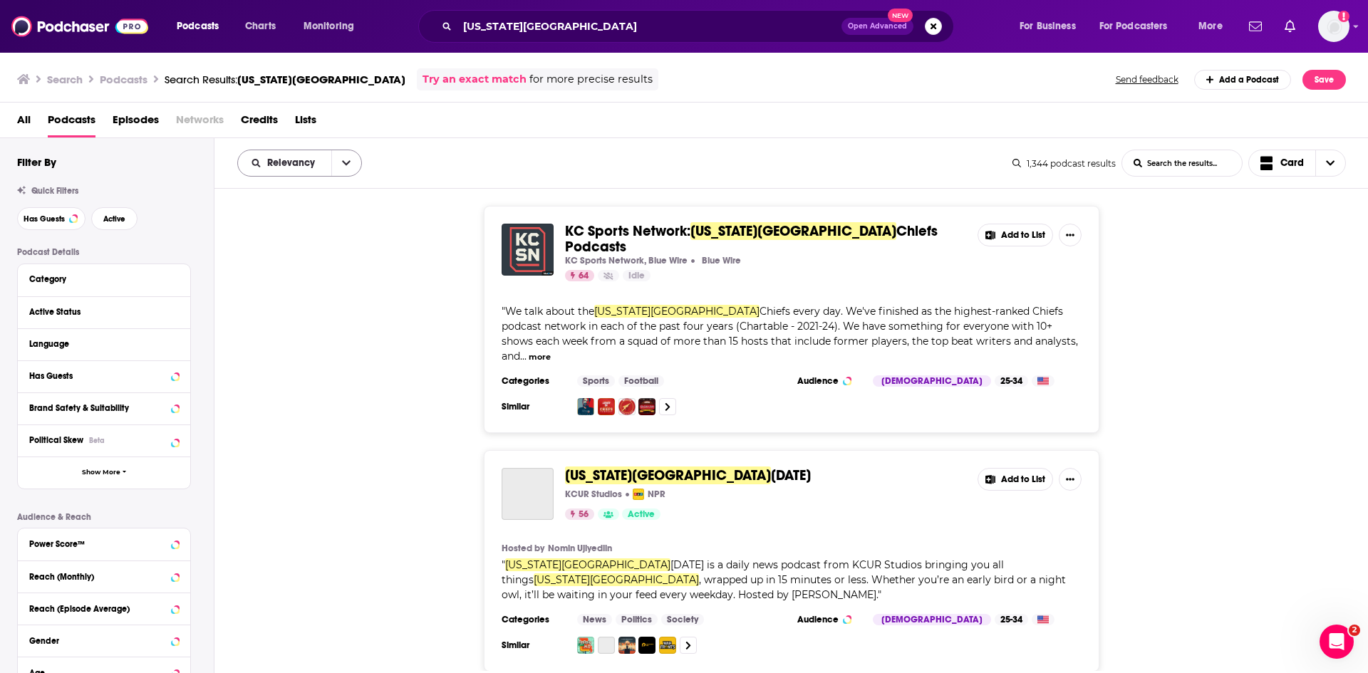
click at [342, 167] on icon "open menu" at bounding box center [346, 163] width 9 height 10
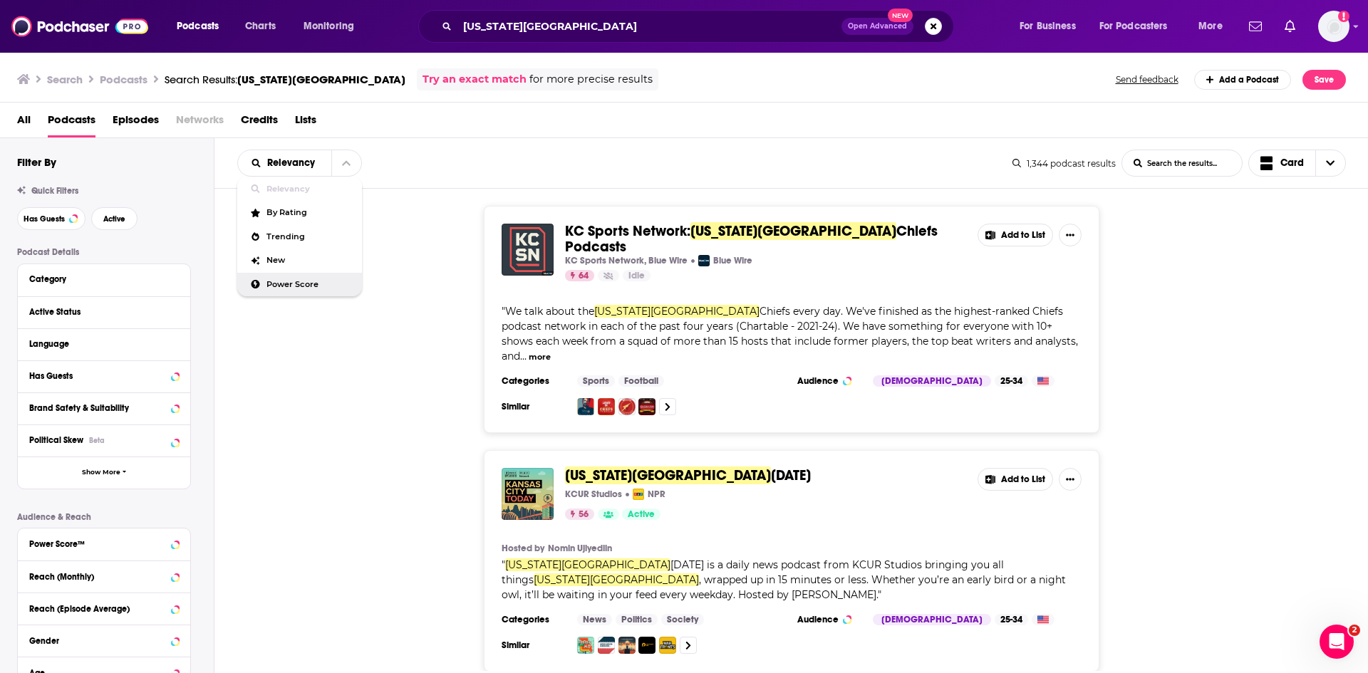
click at [311, 284] on span "Power Score" at bounding box center [309, 285] width 84 height 8
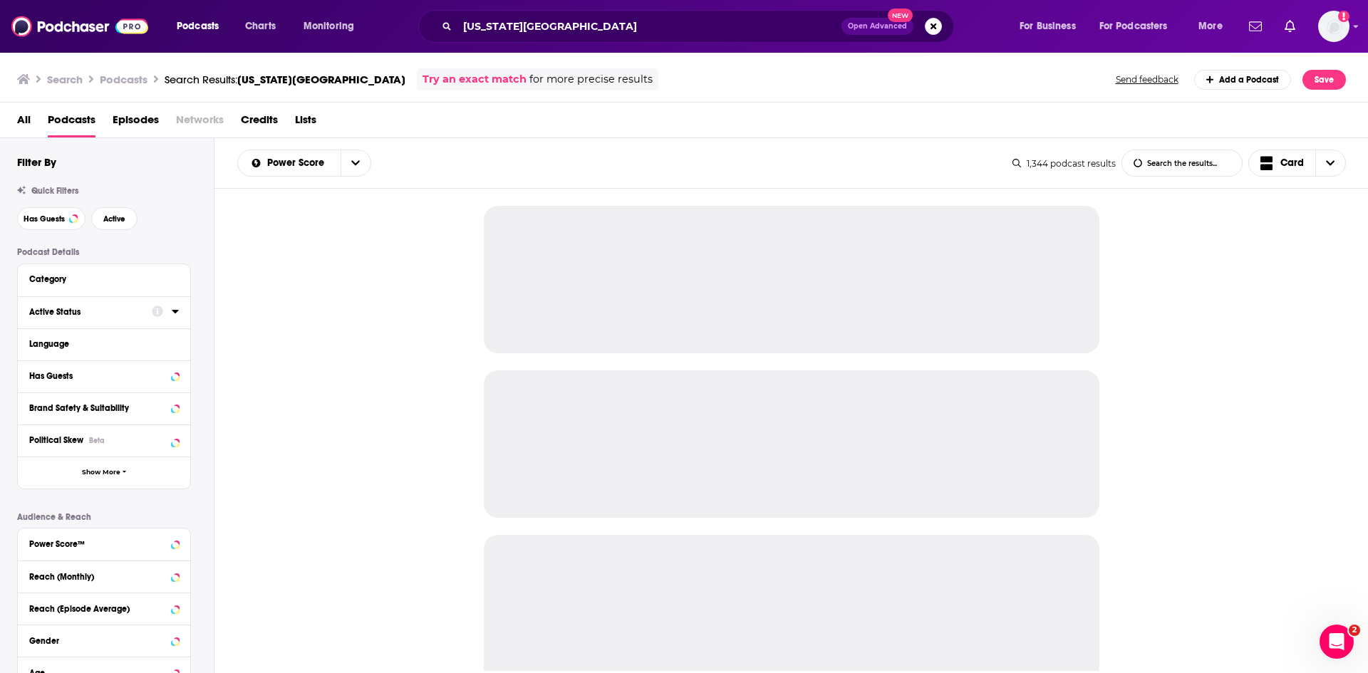
click at [172, 314] on icon at bounding box center [175, 311] width 7 height 11
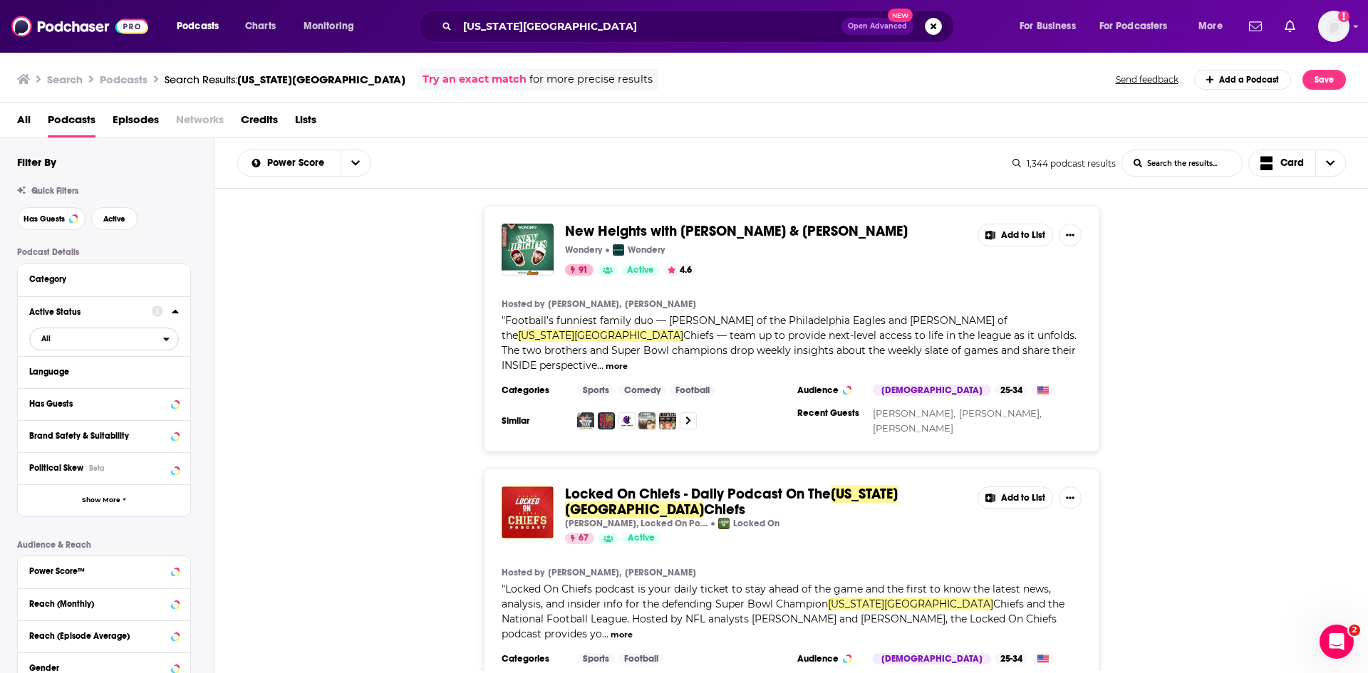
click at [72, 343] on span "All" at bounding box center [96, 338] width 133 height 19
click at [71, 387] on span "Active" at bounding box center [73, 386] width 74 height 8
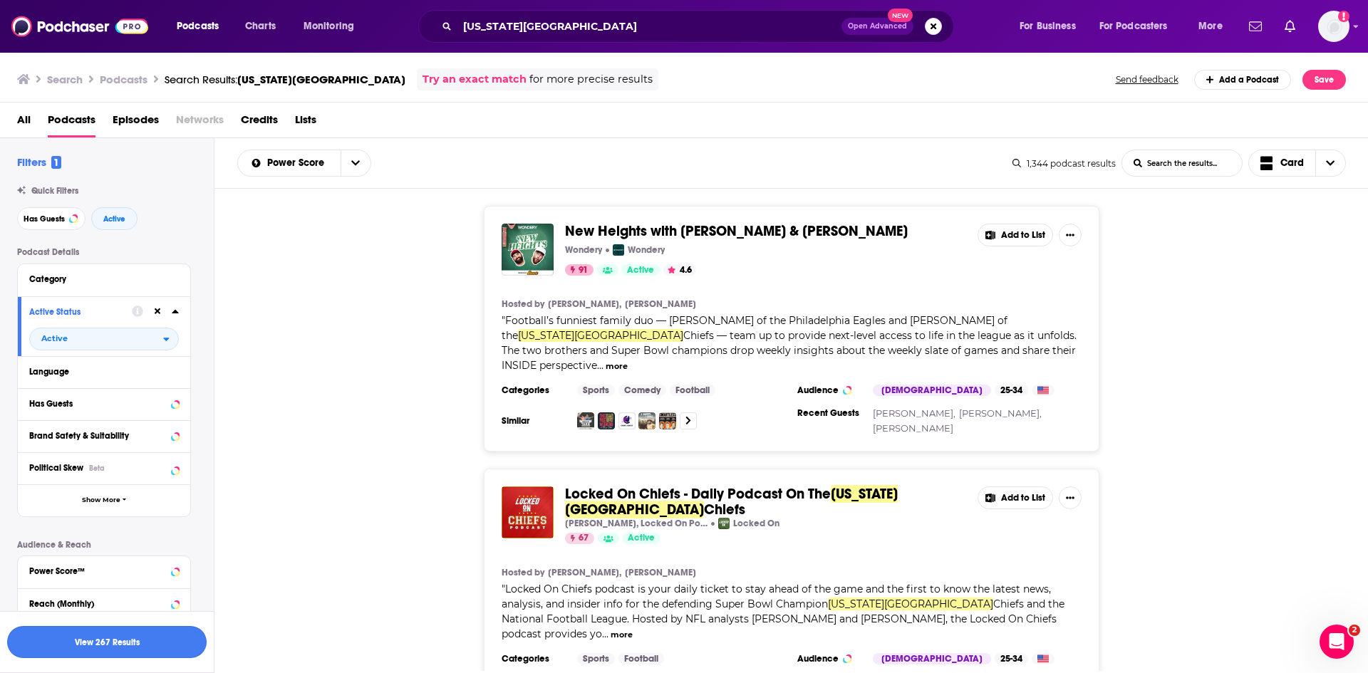
click at [135, 648] on button "View 267 Results" at bounding box center [107, 642] width 200 height 32
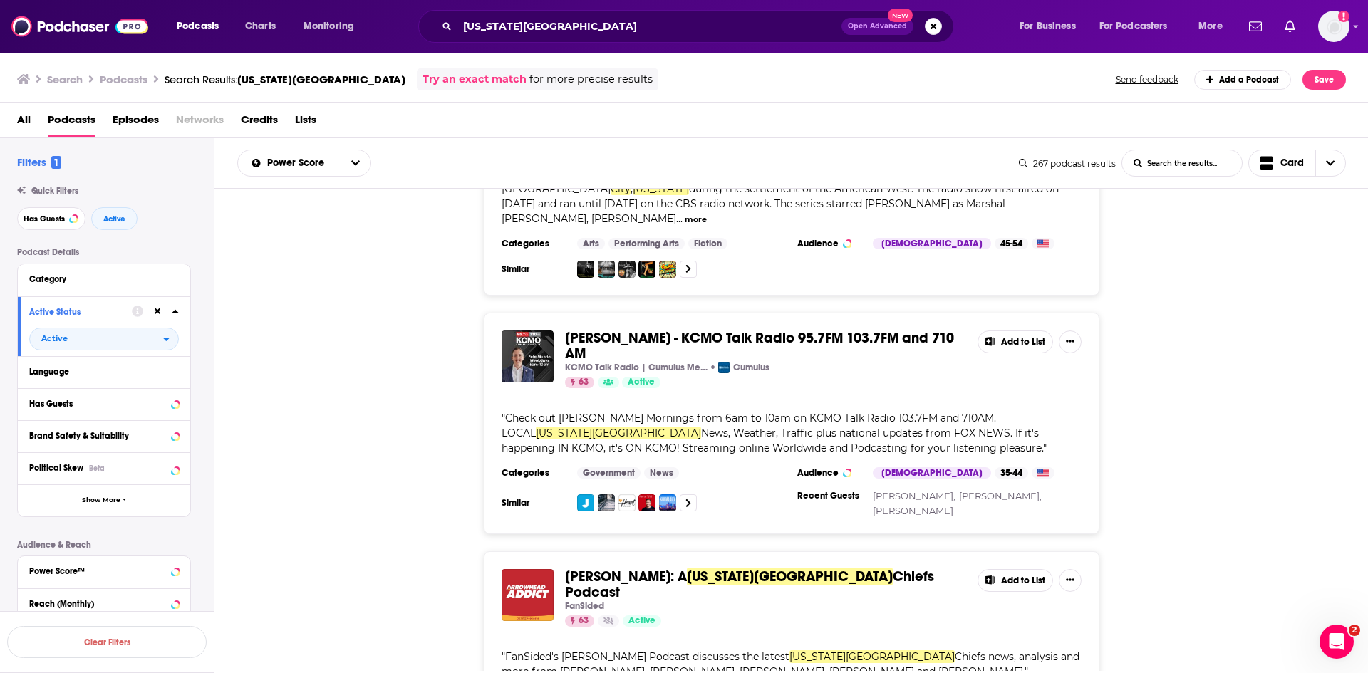
scroll to position [1425, 0]
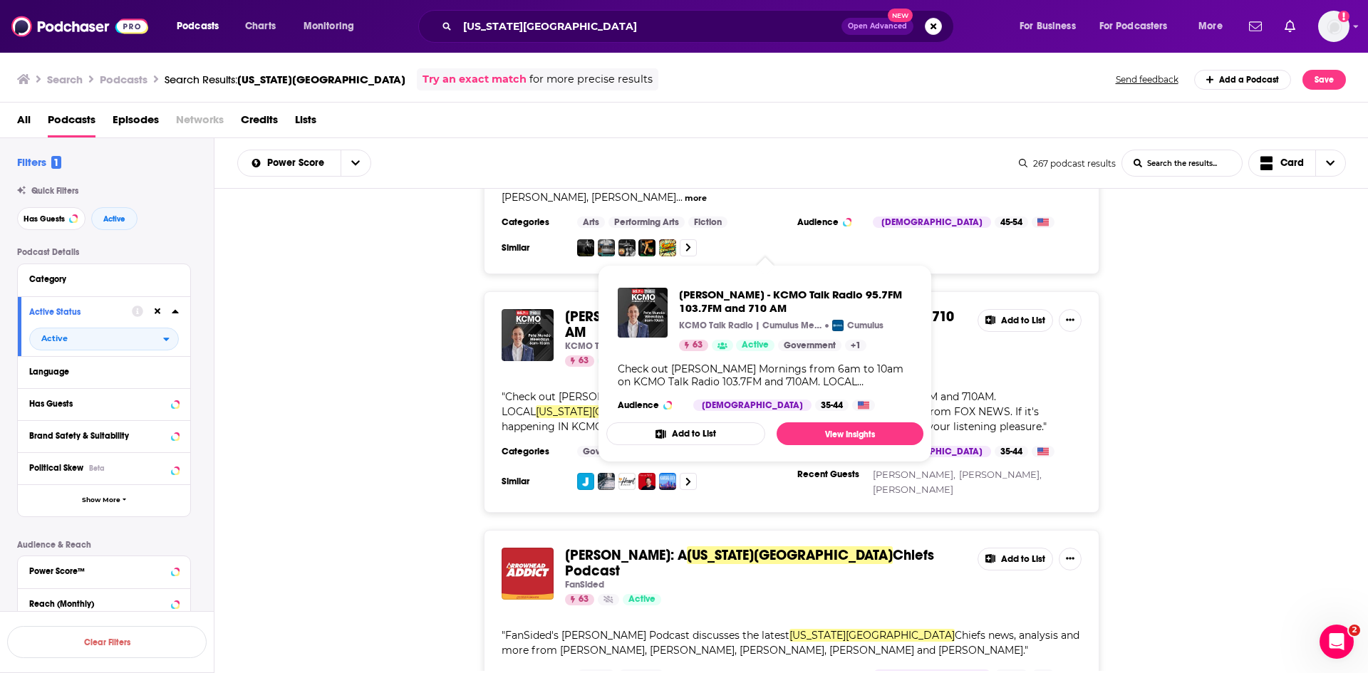
click at [613, 308] on span "[PERSON_NAME] - KCMO Talk Radio 95.7FM 103.7FM and 710 AM" at bounding box center [759, 324] width 389 height 33
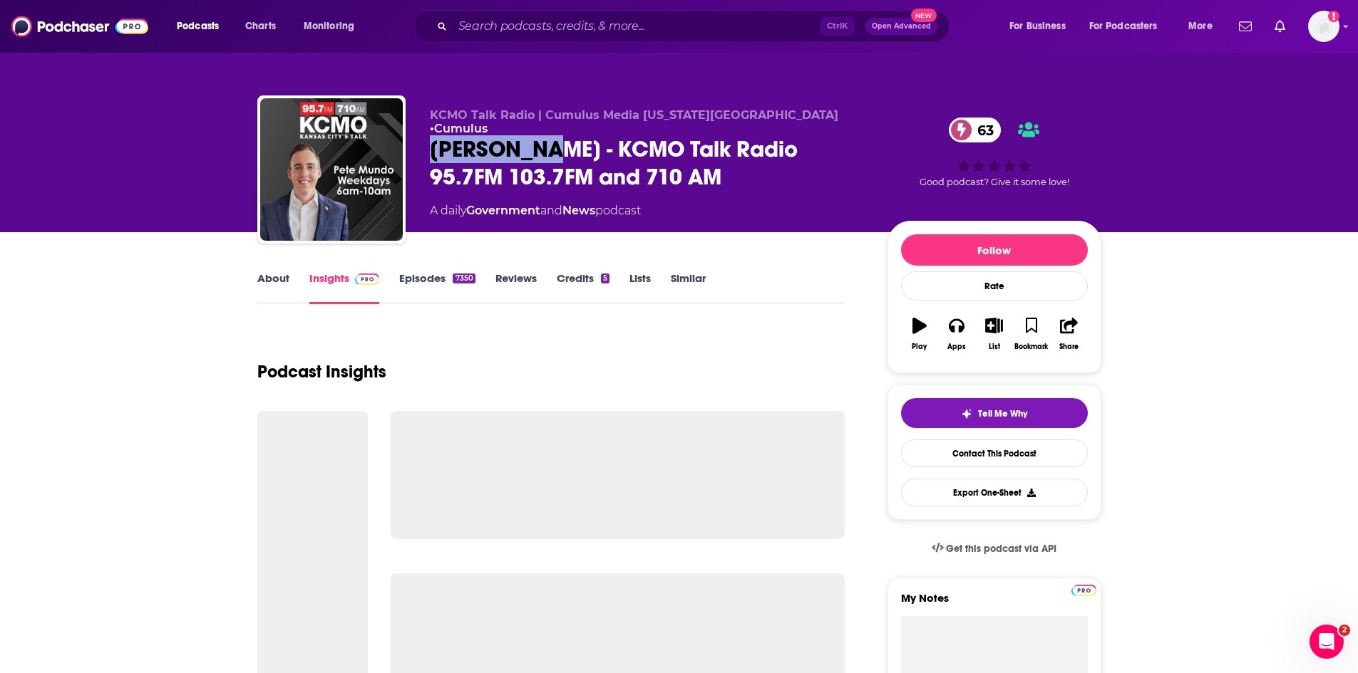
drag, startPoint x: 425, startPoint y: 135, endPoint x: 552, endPoint y: 143, distance: 126.3
click at [552, 143] on div "KCMO Talk Radio | Cumulus Media [US_STATE][GEOGRAPHIC_DATA] • Cumulus [PERSON_N…" at bounding box center [679, 172] width 844 height 154
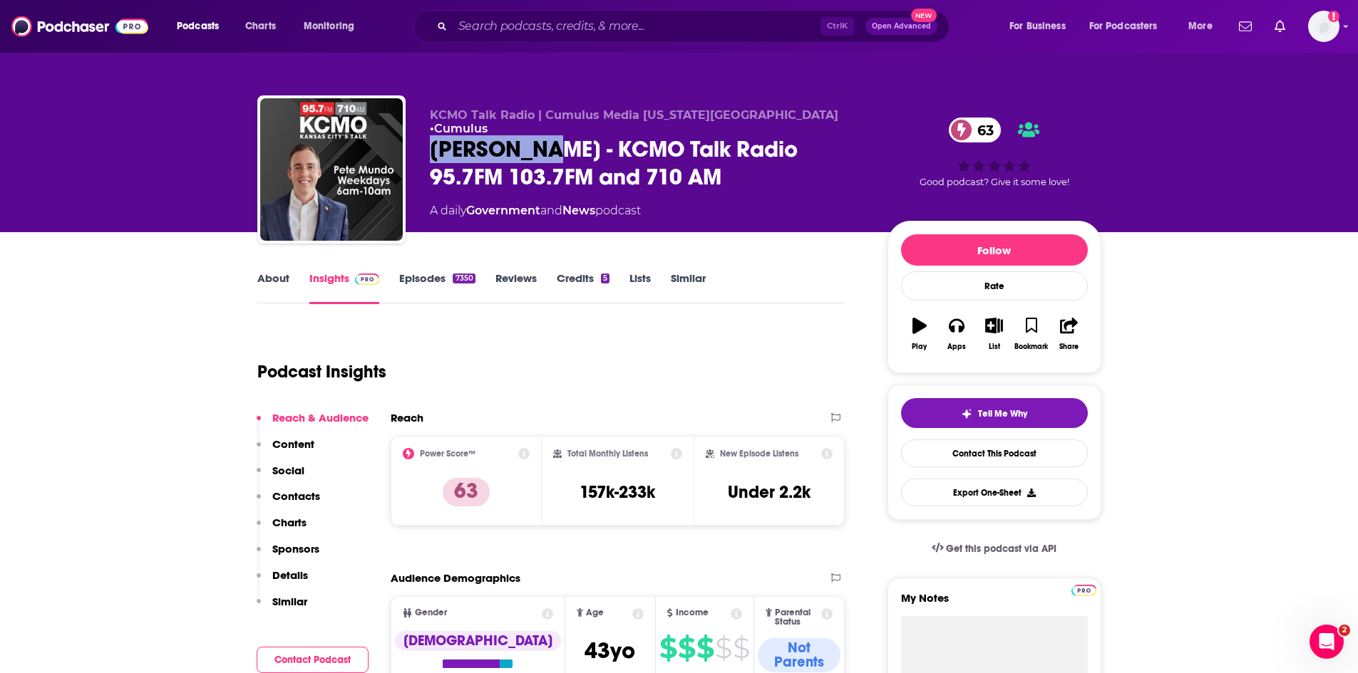
copy h2 "[PERSON_NAME]"
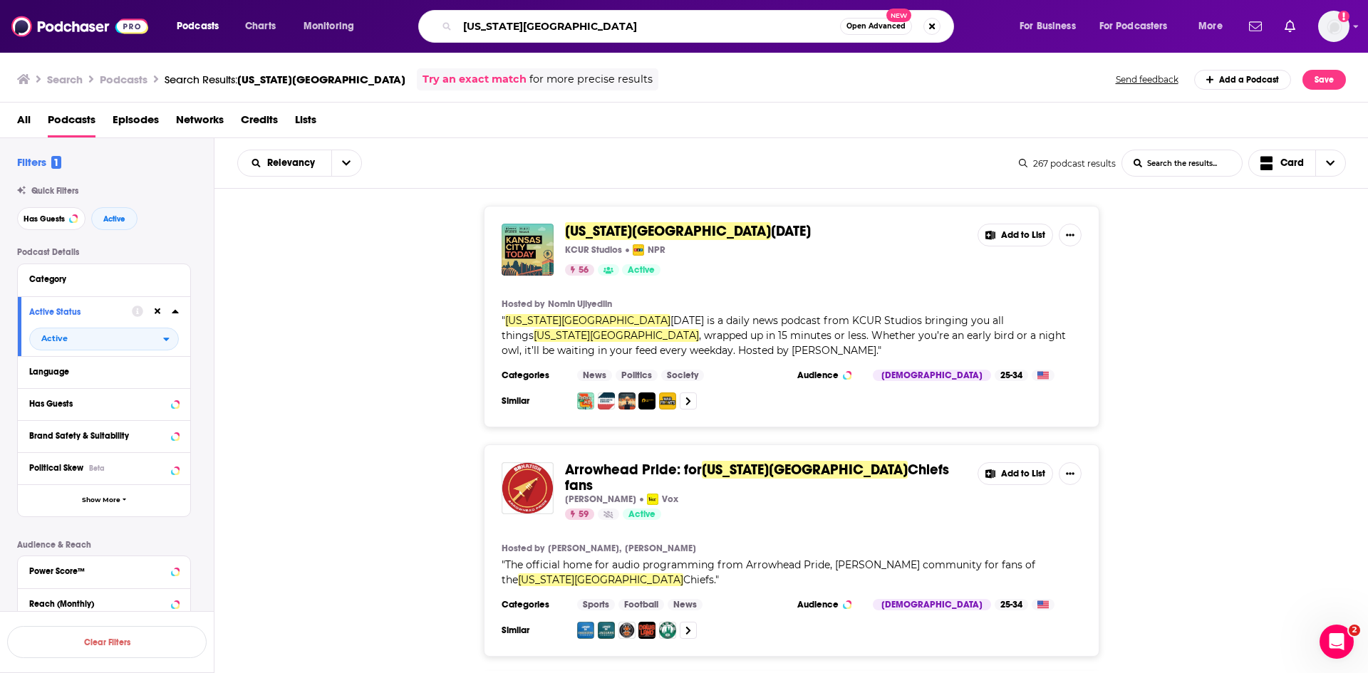
drag, startPoint x: 548, startPoint y: 22, endPoint x: 363, endPoint y: 13, distance: 185.5
click at [363, 14] on div "Podcasts Charts Monitoring [US_STATE] City Open Advanced New For Business For P…" at bounding box center [702, 26] width 1070 height 33
paste input "[US_STATE]"
type input "[US_STATE]"
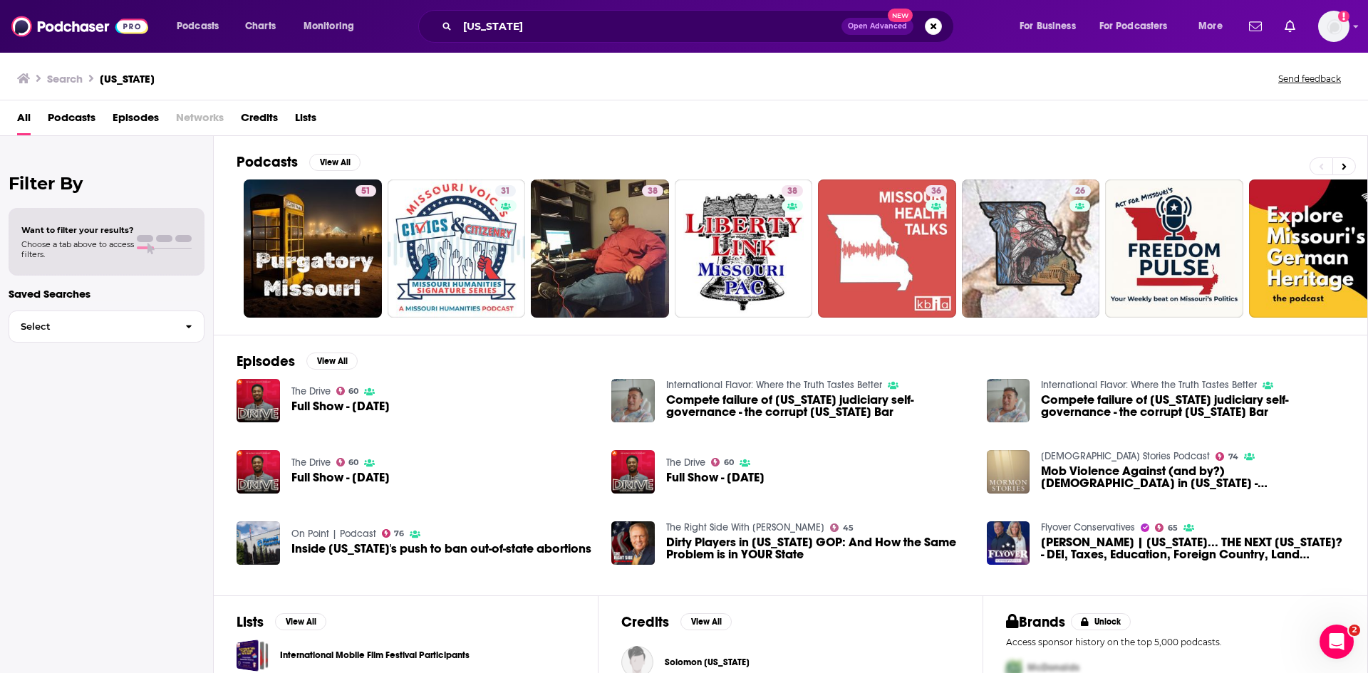
click at [130, 114] on span "Episodes" at bounding box center [136, 120] width 46 height 29
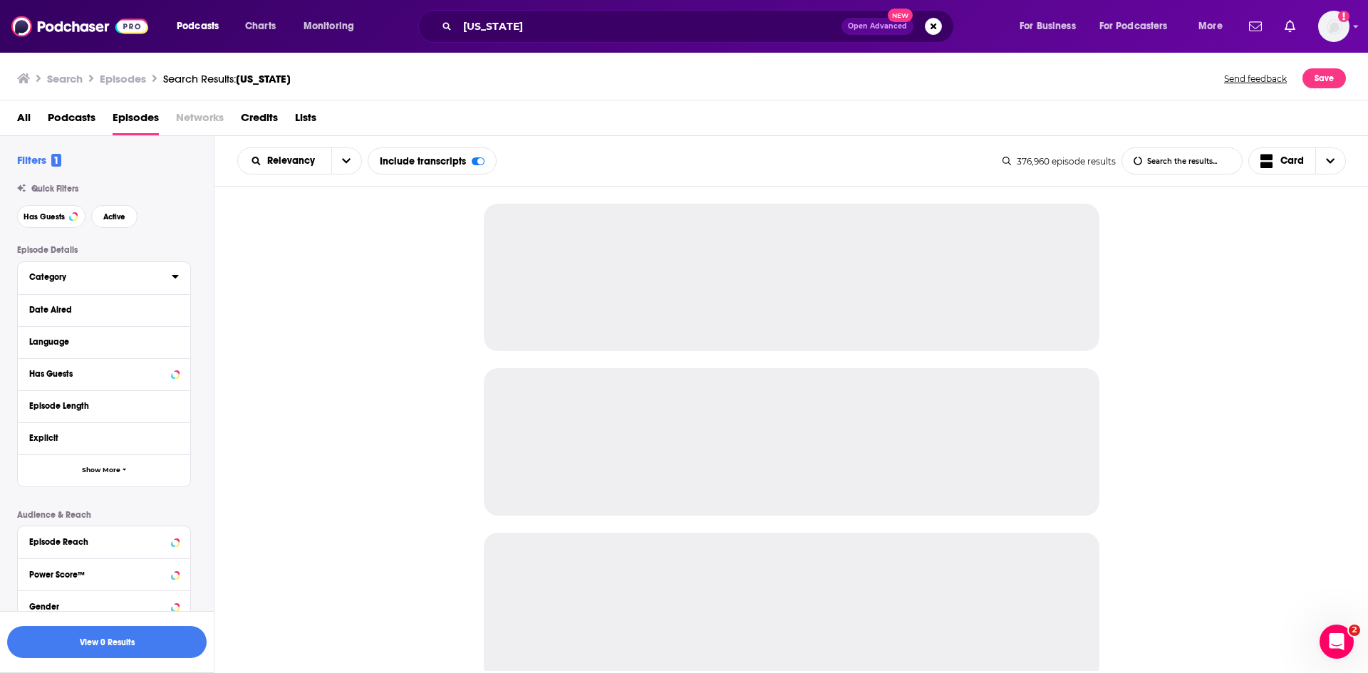
click at [174, 278] on icon at bounding box center [175, 276] width 7 height 11
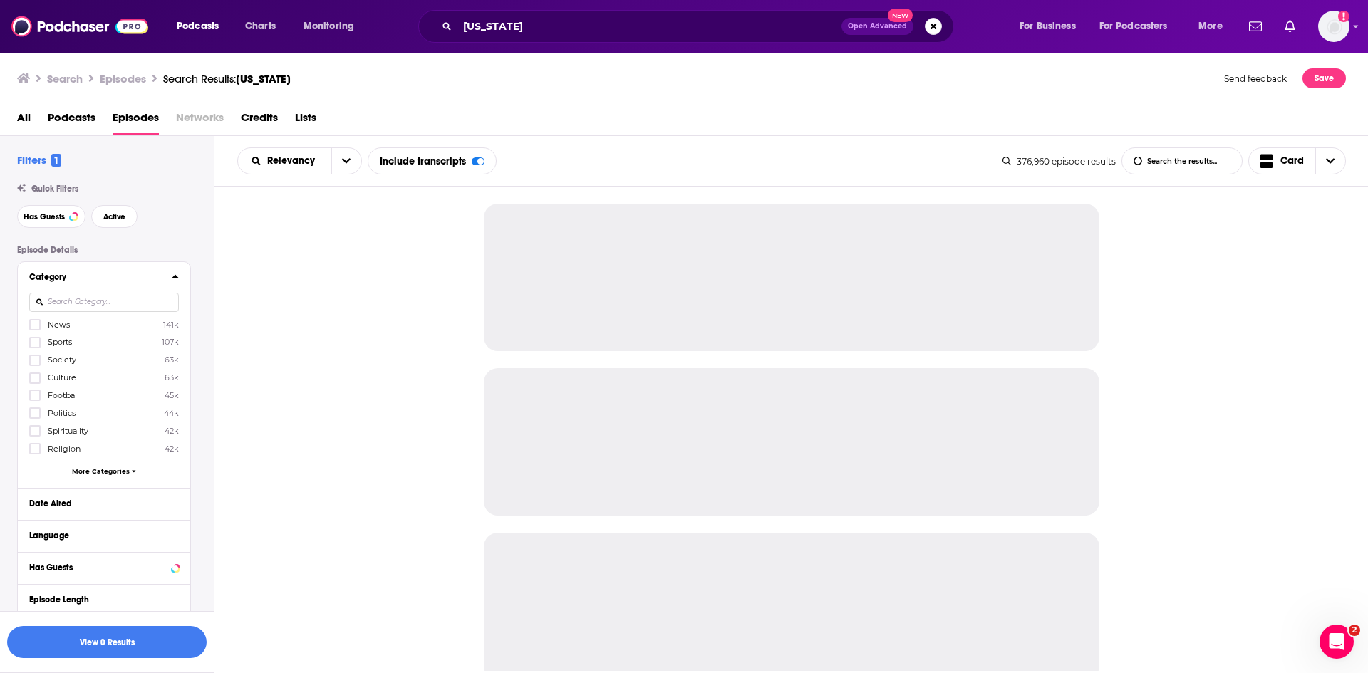
click at [138, 301] on input at bounding box center [104, 302] width 150 height 19
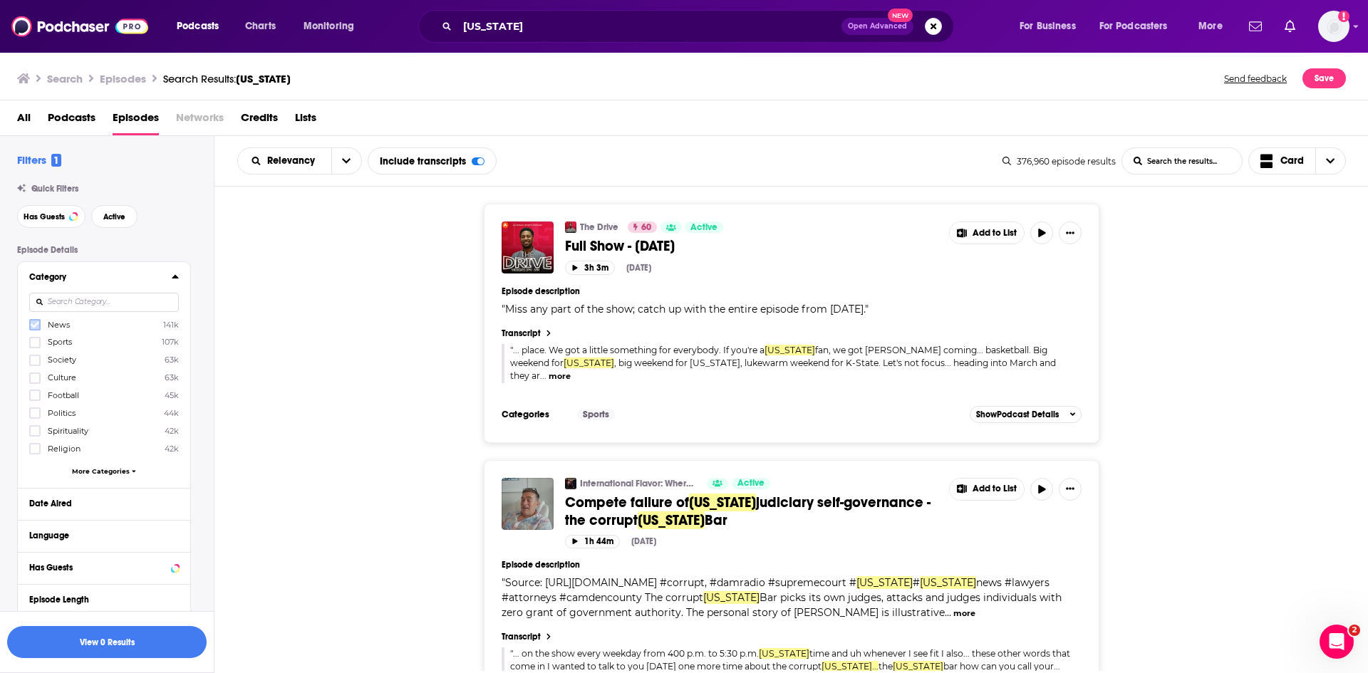
click at [34, 326] on icon at bounding box center [35, 325] width 9 height 6
click at [125, 643] on button "View 10k+ Results" at bounding box center [107, 642] width 200 height 32
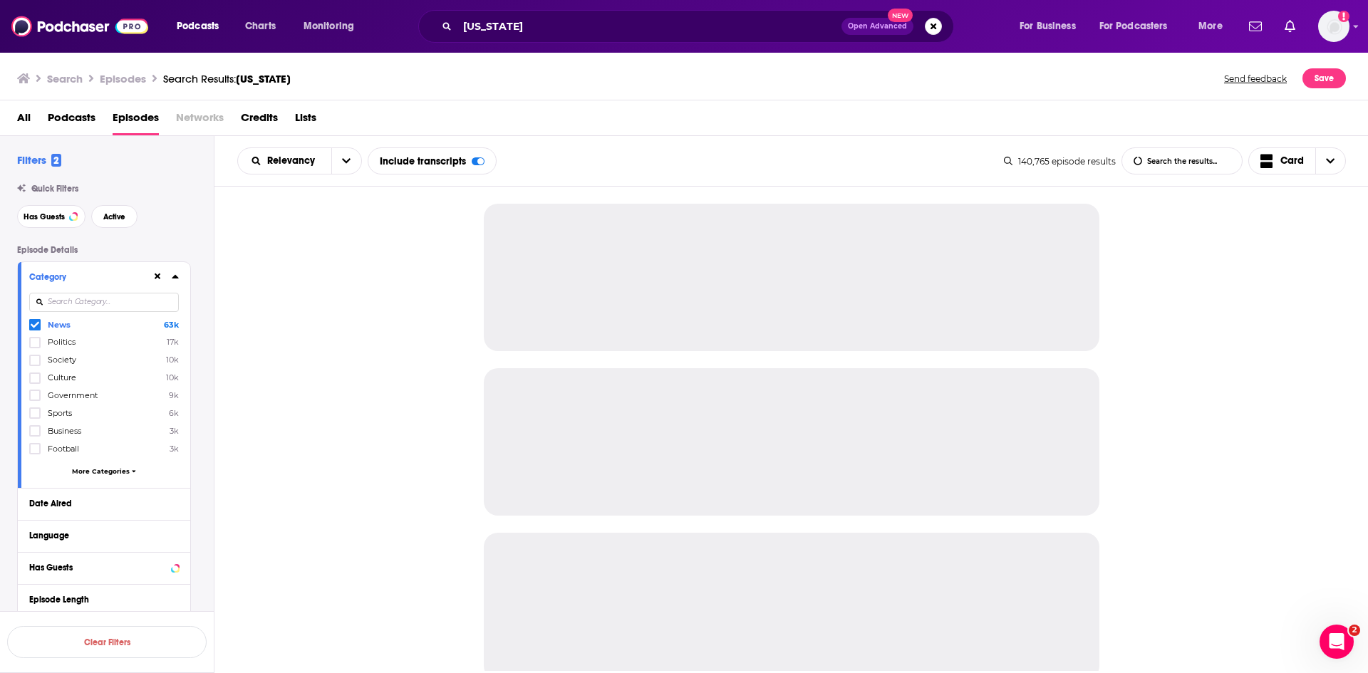
click at [73, 114] on span "Podcasts" at bounding box center [72, 120] width 48 height 29
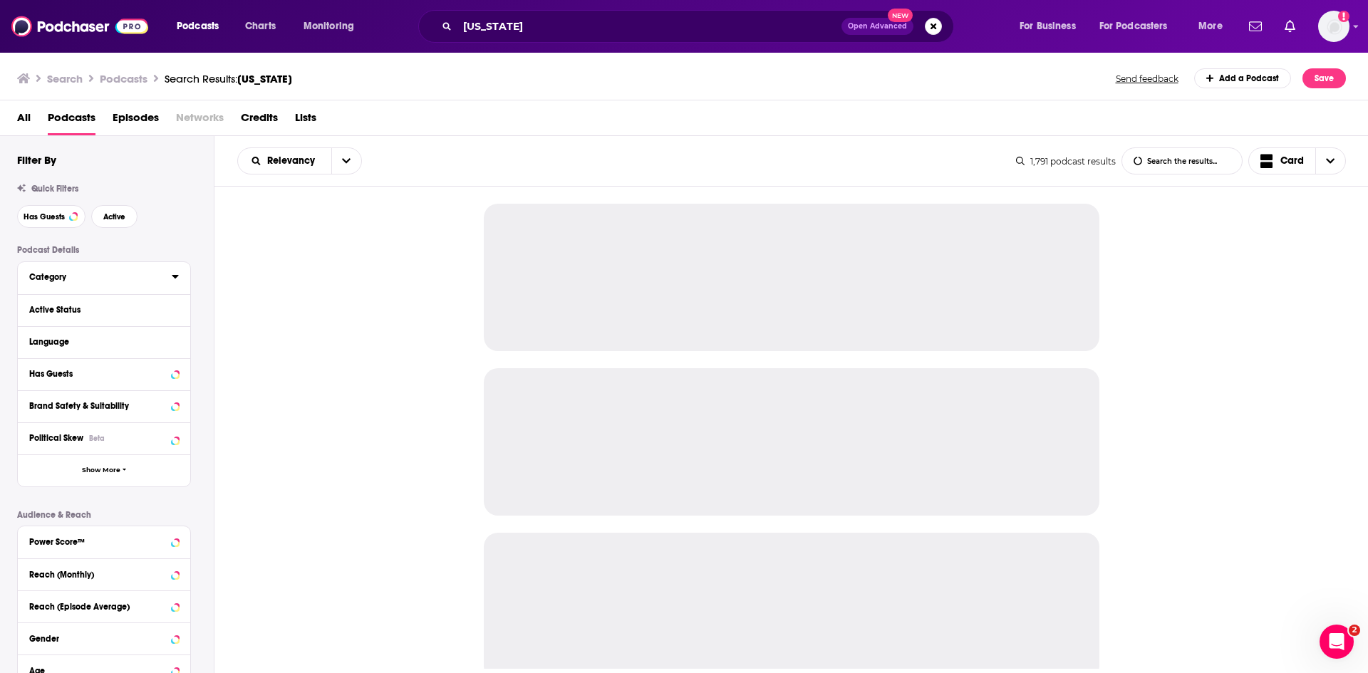
click at [174, 276] on icon at bounding box center [175, 277] width 6 height 4
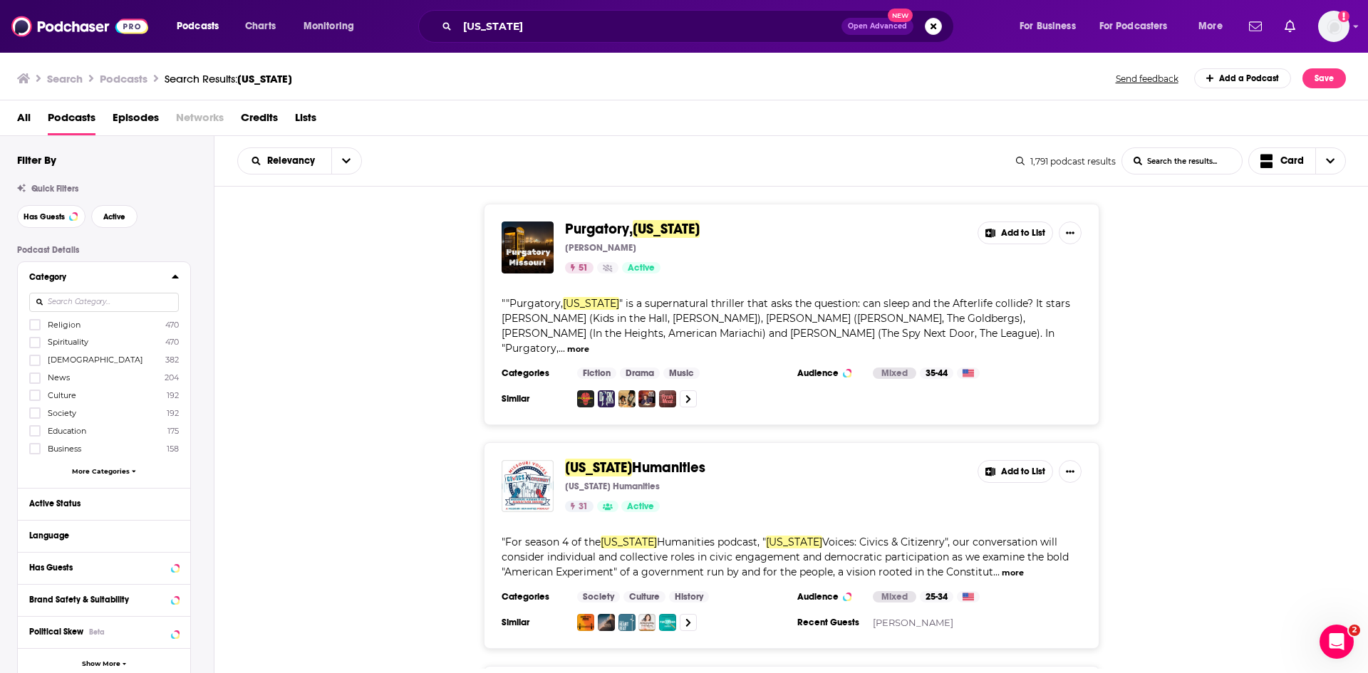
click at [69, 304] on input at bounding box center [104, 302] width 150 height 19
click at [32, 379] on icon at bounding box center [35, 378] width 9 height 6
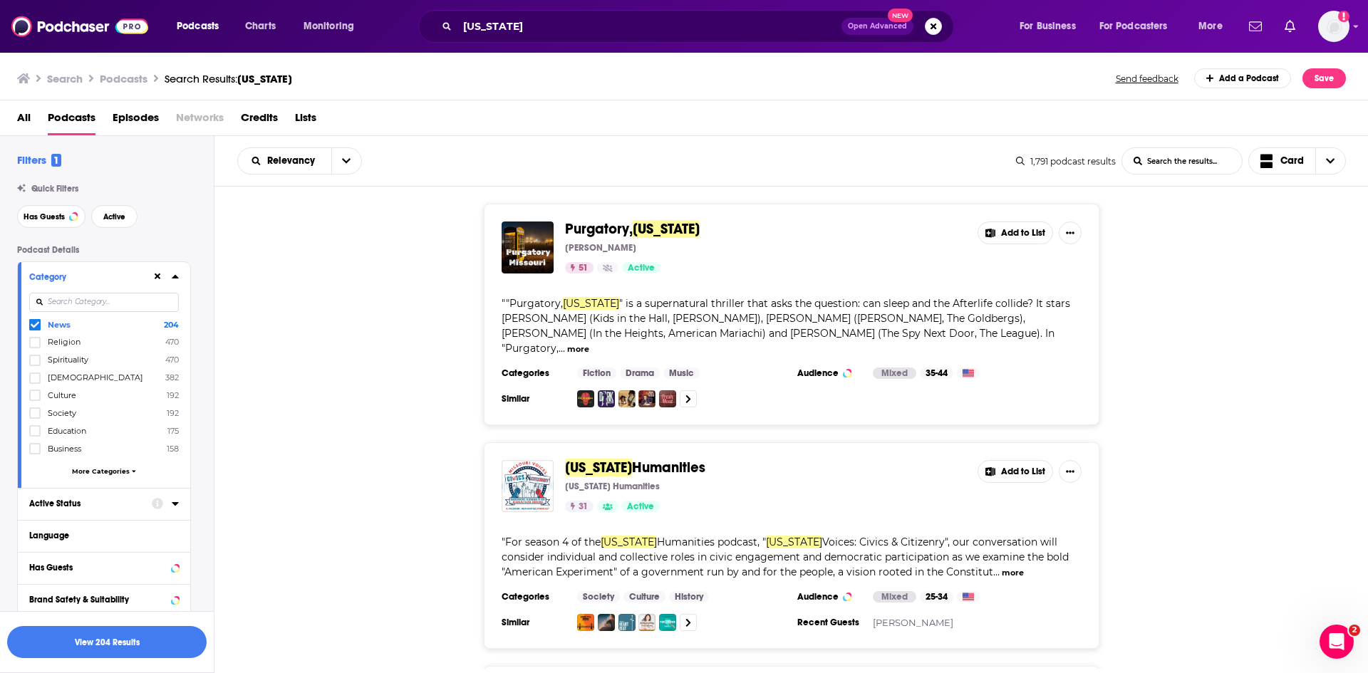
click at [177, 502] on icon at bounding box center [175, 504] width 6 height 4
click at [68, 537] on span "All" at bounding box center [96, 530] width 133 height 19
click at [71, 574] on span "Active" at bounding box center [73, 578] width 74 height 8
click at [354, 163] on button "open menu" at bounding box center [346, 161] width 30 height 26
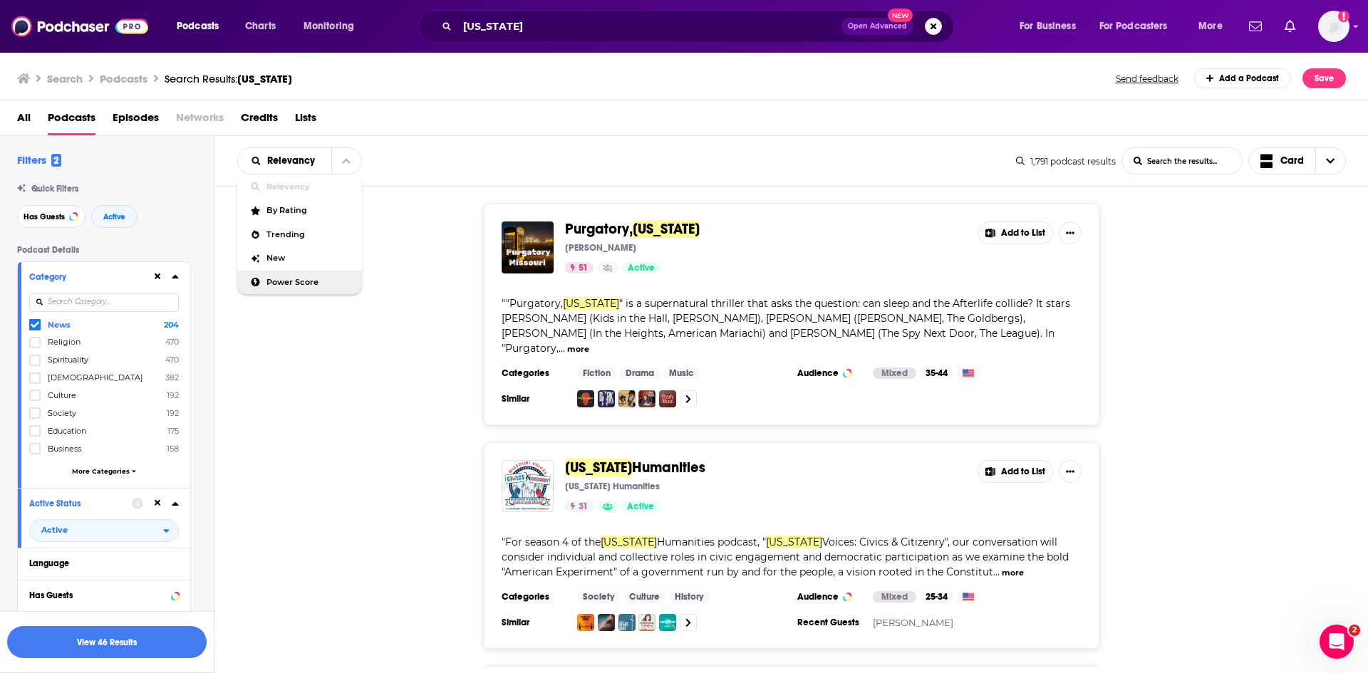
click at [291, 287] on div "Power Score" at bounding box center [299, 283] width 125 height 24
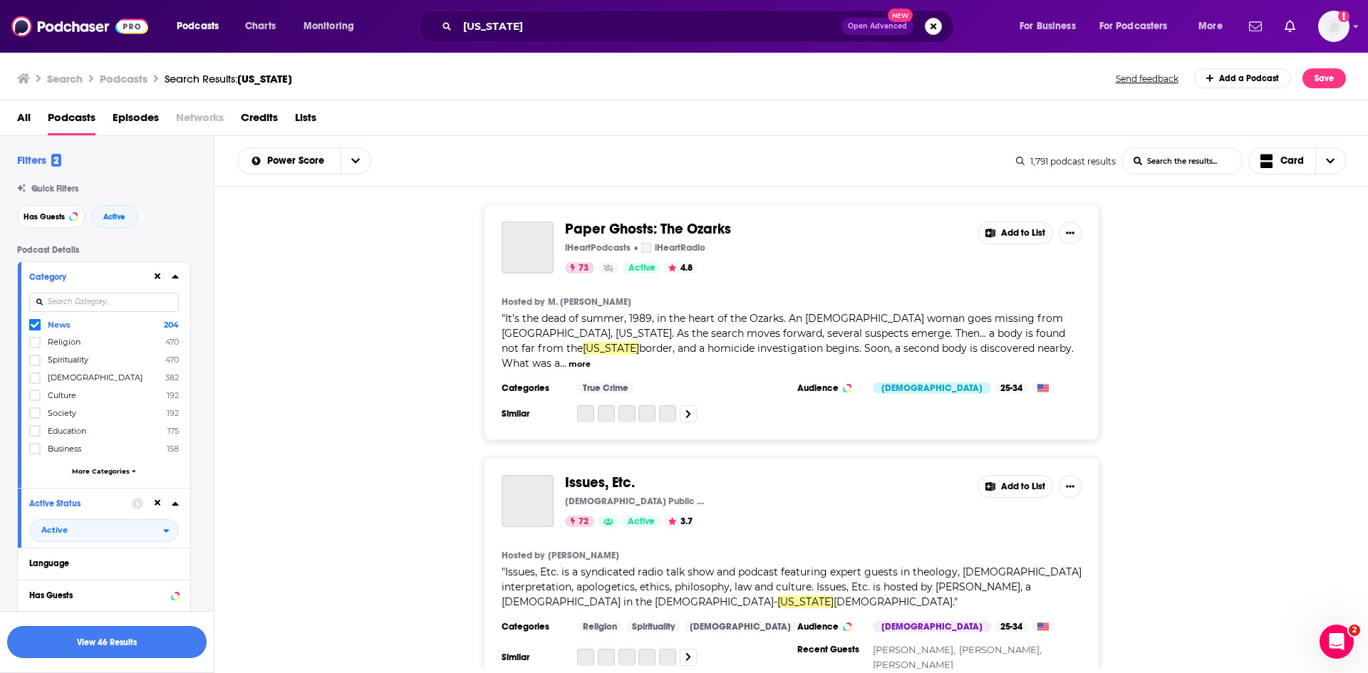
click at [151, 634] on button "View 46 Results" at bounding box center [107, 642] width 200 height 32
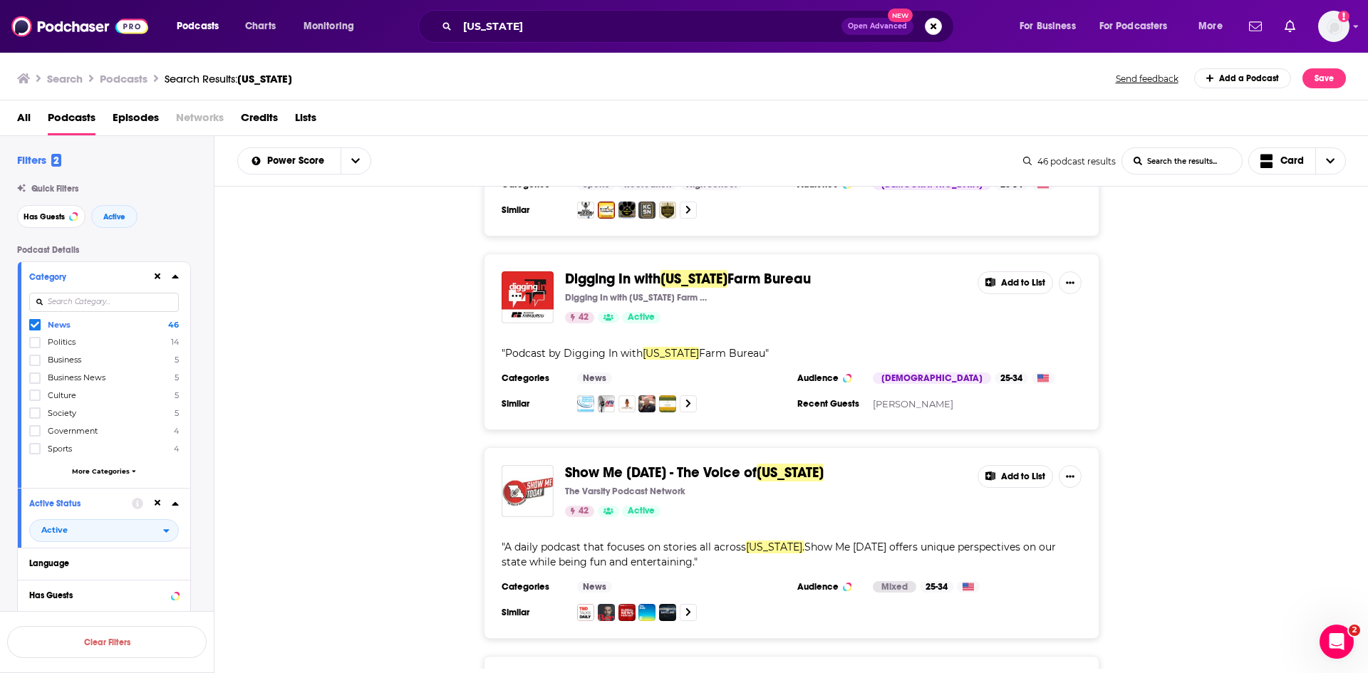
scroll to position [1568, 0]
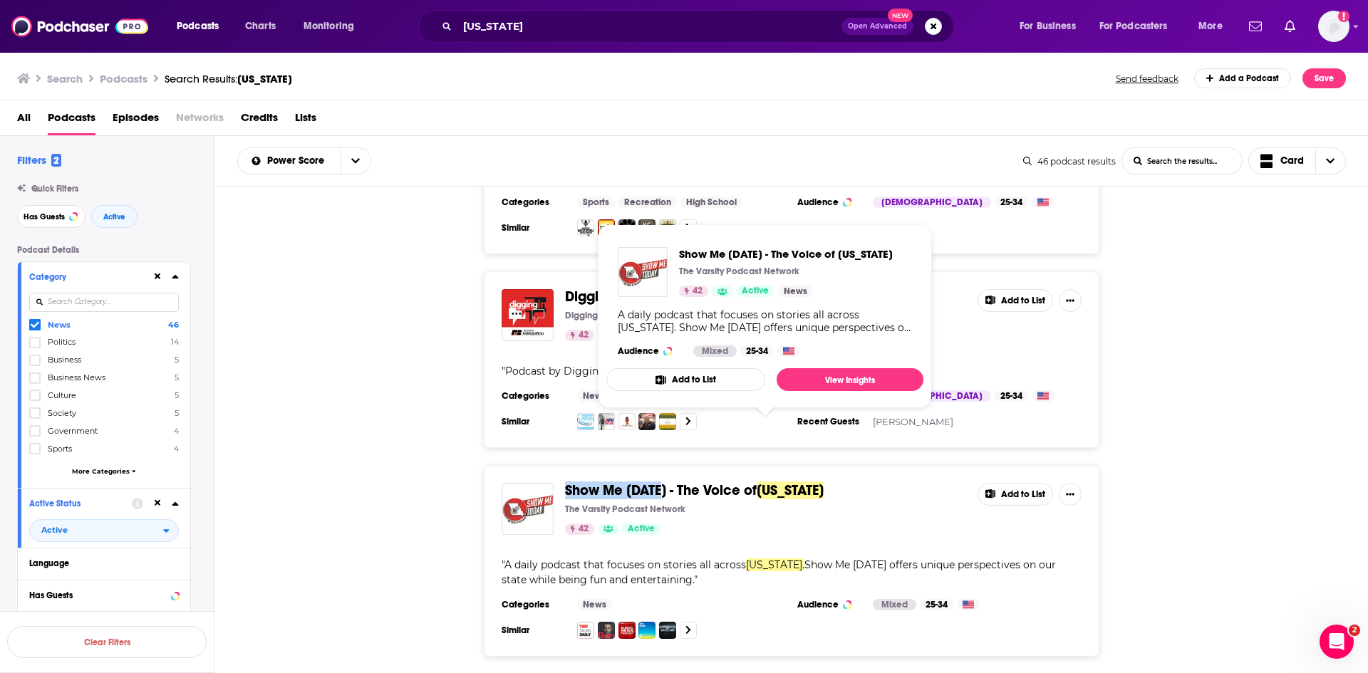
drag, startPoint x: 561, startPoint y: 427, endPoint x: 667, endPoint y: 431, distance: 106.3
click at [667, 483] on div "Show Me [DATE] - The Voice of [US_STATE] The Varsity Podcast Network 42 Active …" at bounding box center [792, 509] width 580 height 52
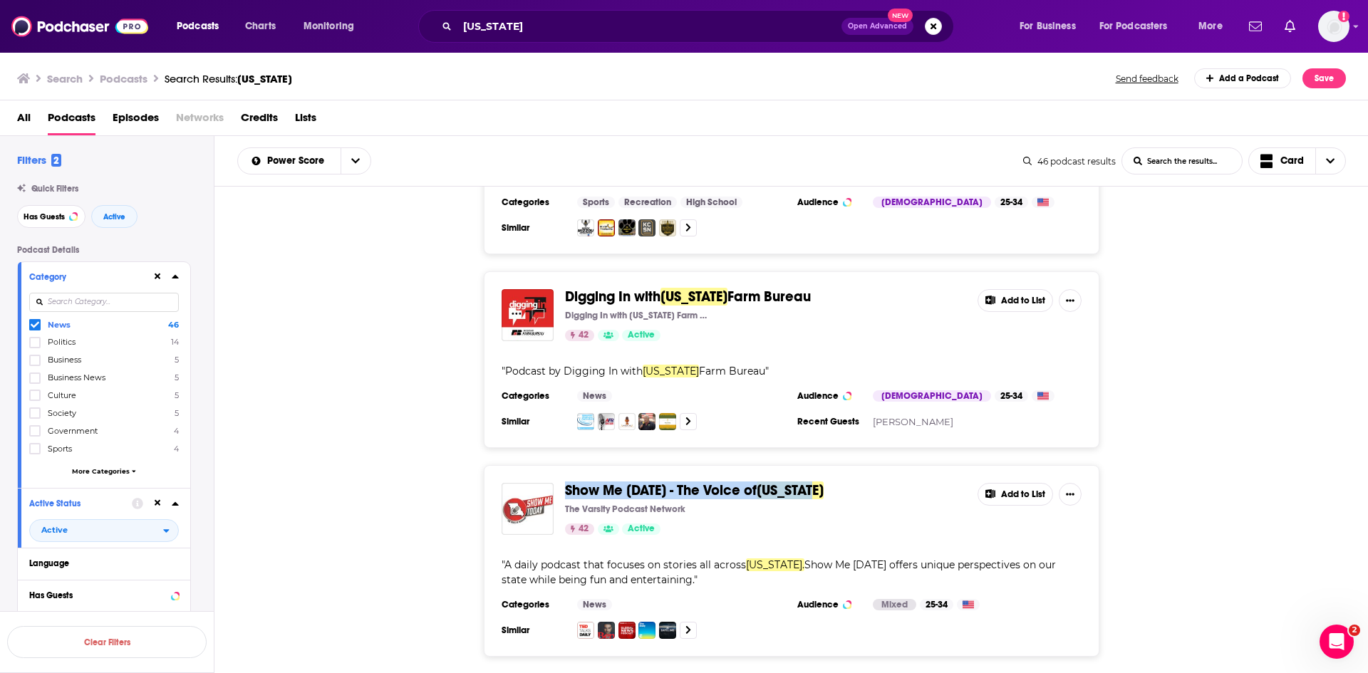
drag, startPoint x: 848, startPoint y: 429, endPoint x: 569, endPoint y: 418, distance: 279.6
click at [569, 465] on div "Show Me [DATE] - The Voice of [US_STATE] The Varsity Podcast Network 42 Active …" at bounding box center [792, 561] width 616 height 192
copy span "Show Me [DATE] - The Voice of [US_STATE]"
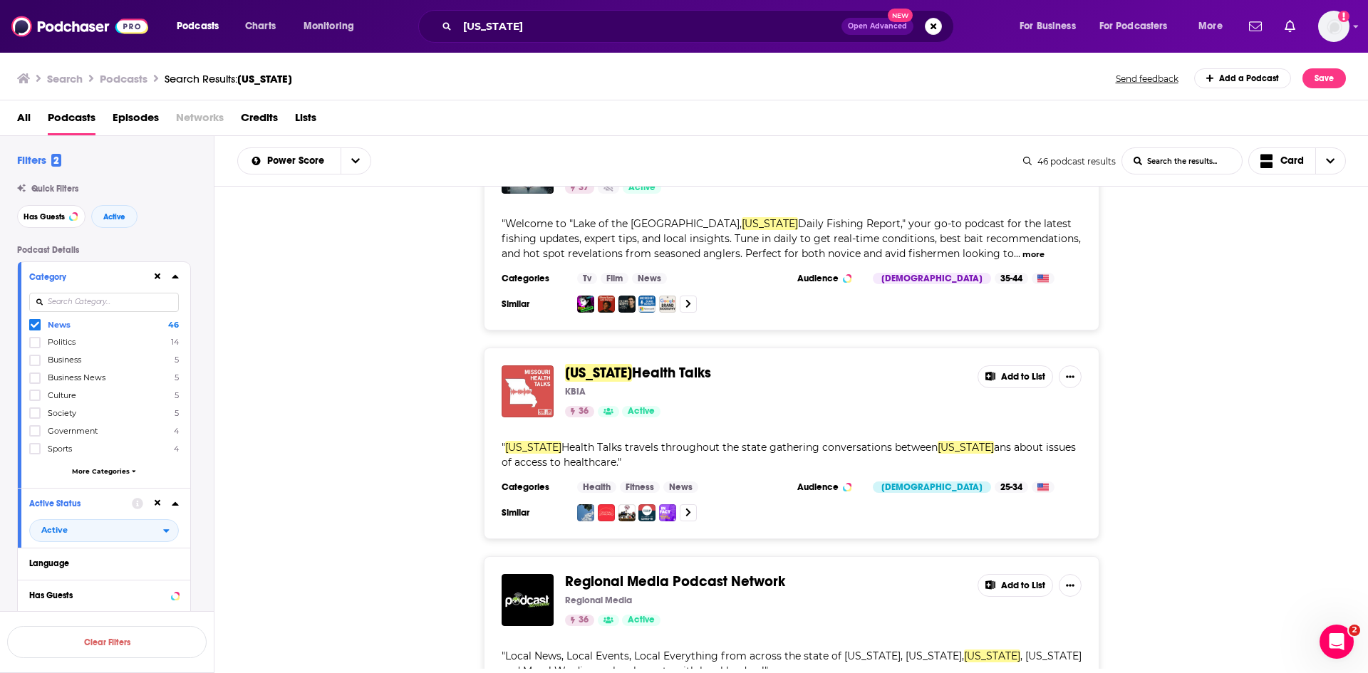
scroll to position [2779, 0]
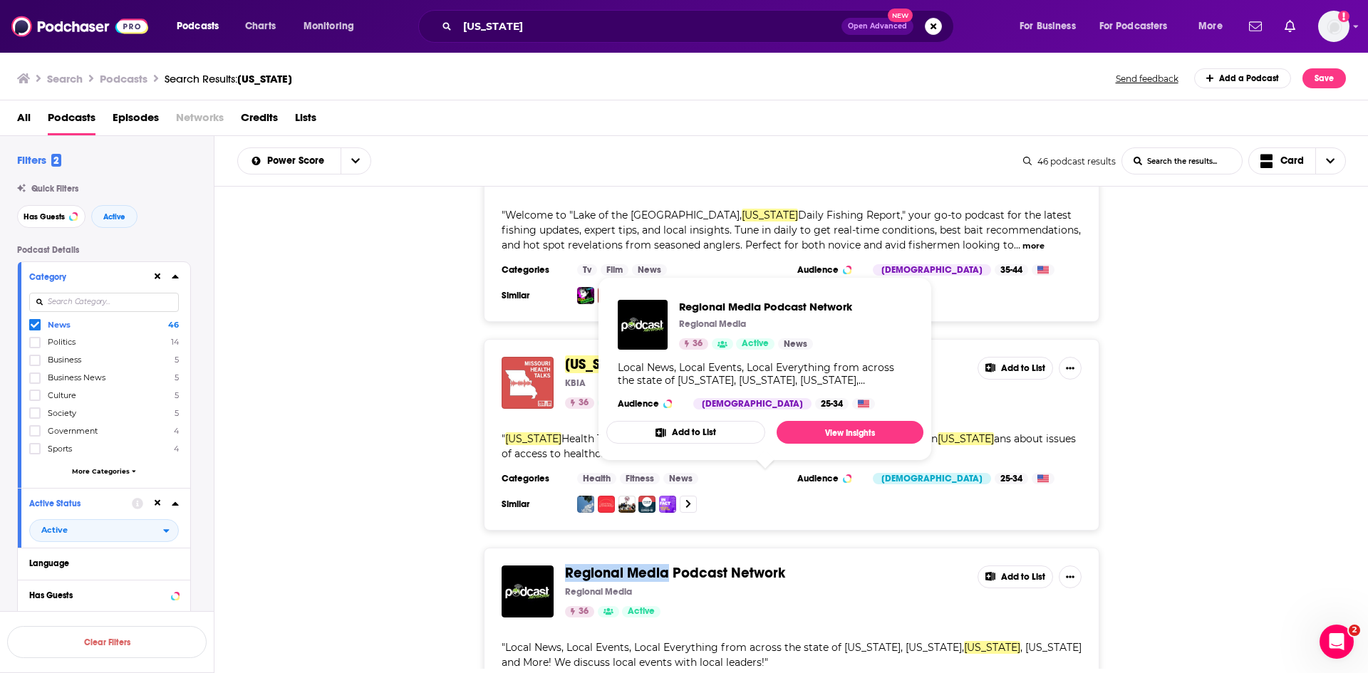
drag, startPoint x: 561, startPoint y: 481, endPoint x: 670, endPoint y: 488, distance: 109.3
click at [670, 566] on div "Regional Media Podcast Network Regional Media 36 Active Add to List" at bounding box center [792, 592] width 580 height 52
drag, startPoint x: 803, startPoint y: 482, endPoint x: 566, endPoint y: 477, distance: 237.4
click at [566, 566] on span "Regional Media Podcast Network" at bounding box center [765, 574] width 401 height 16
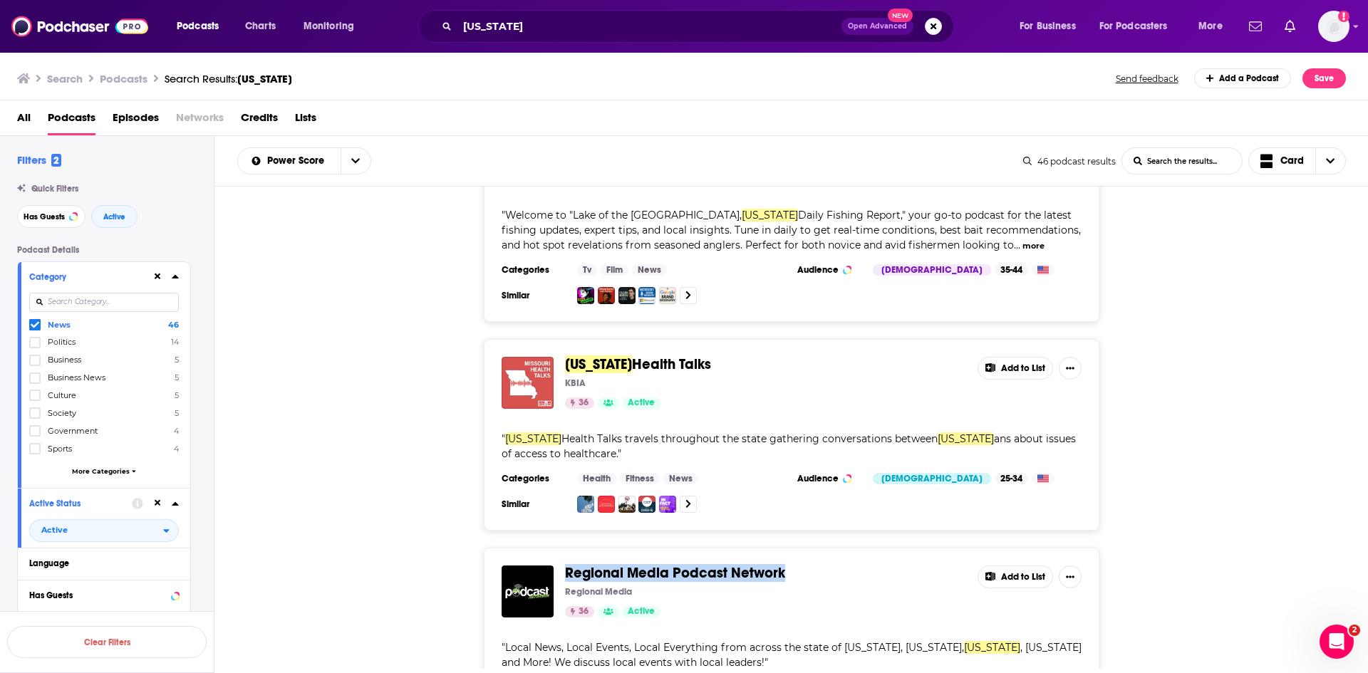
copy span "Regional Media Podcast Network"
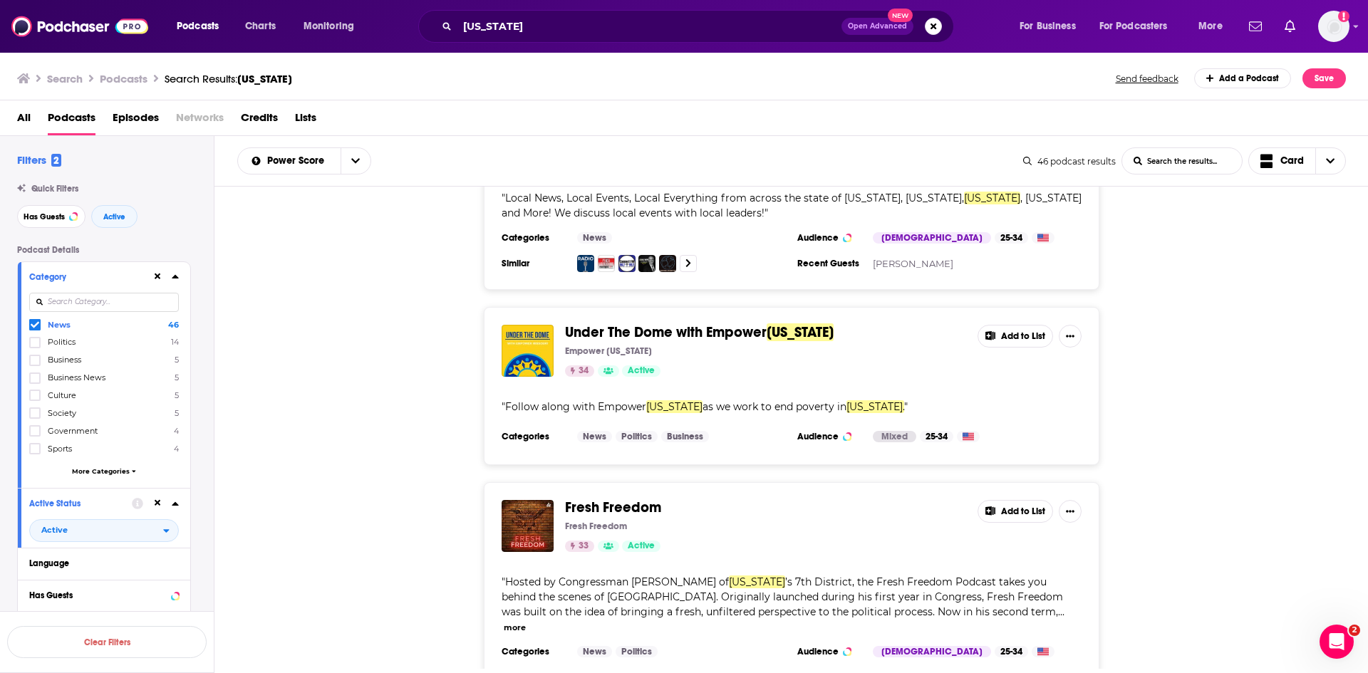
scroll to position [3207, 0]
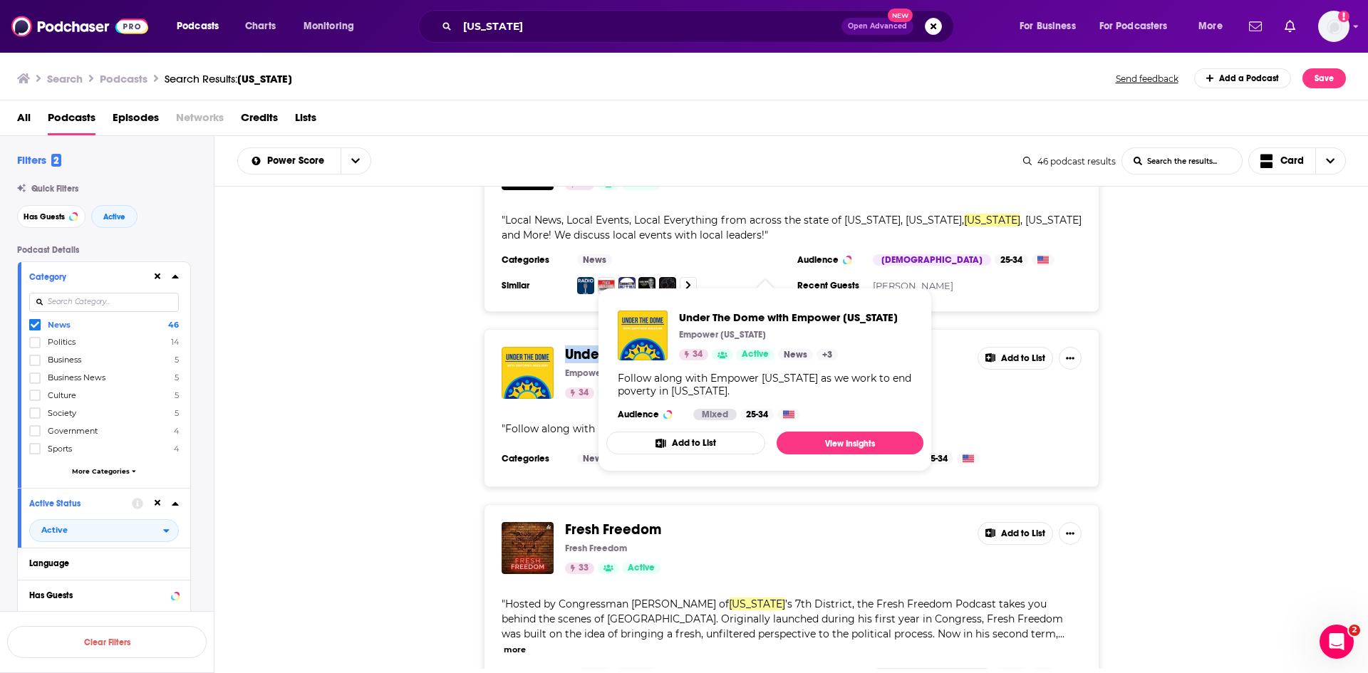
drag, startPoint x: 562, startPoint y: 258, endPoint x: 827, endPoint y: 256, distance: 265.8
click at [827, 329] on div "Under The Dome with Empower [US_STATE] Empower [US_STATE] 34 Active Add to List…" at bounding box center [792, 408] width 616 height 158
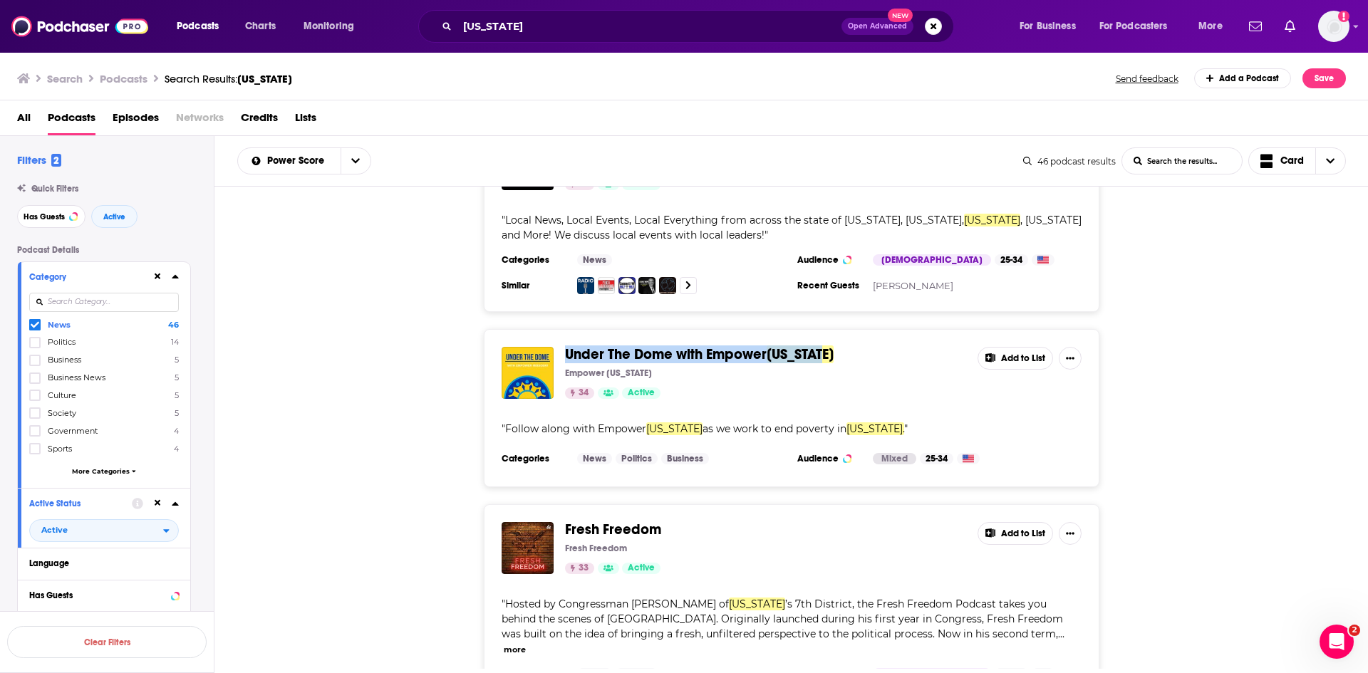
copy span "Under The Dome with Empower [US_STATE]"
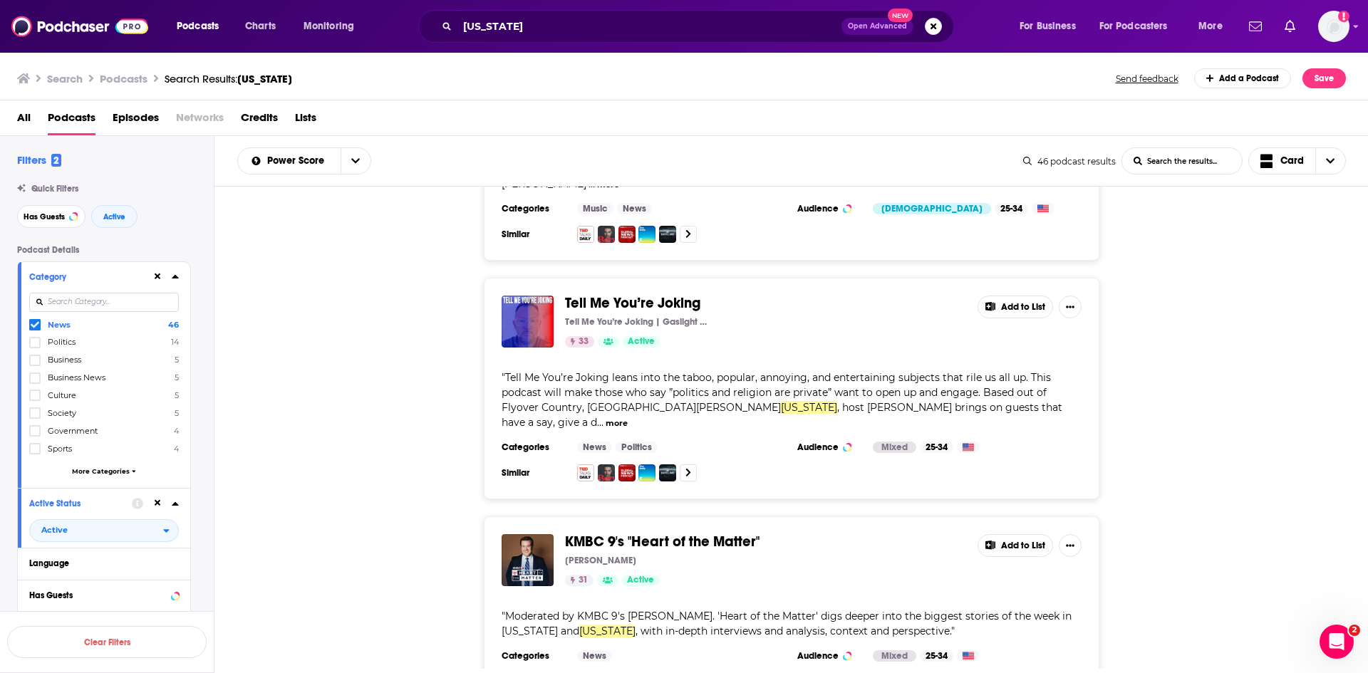
scroll to position [3919, 0]
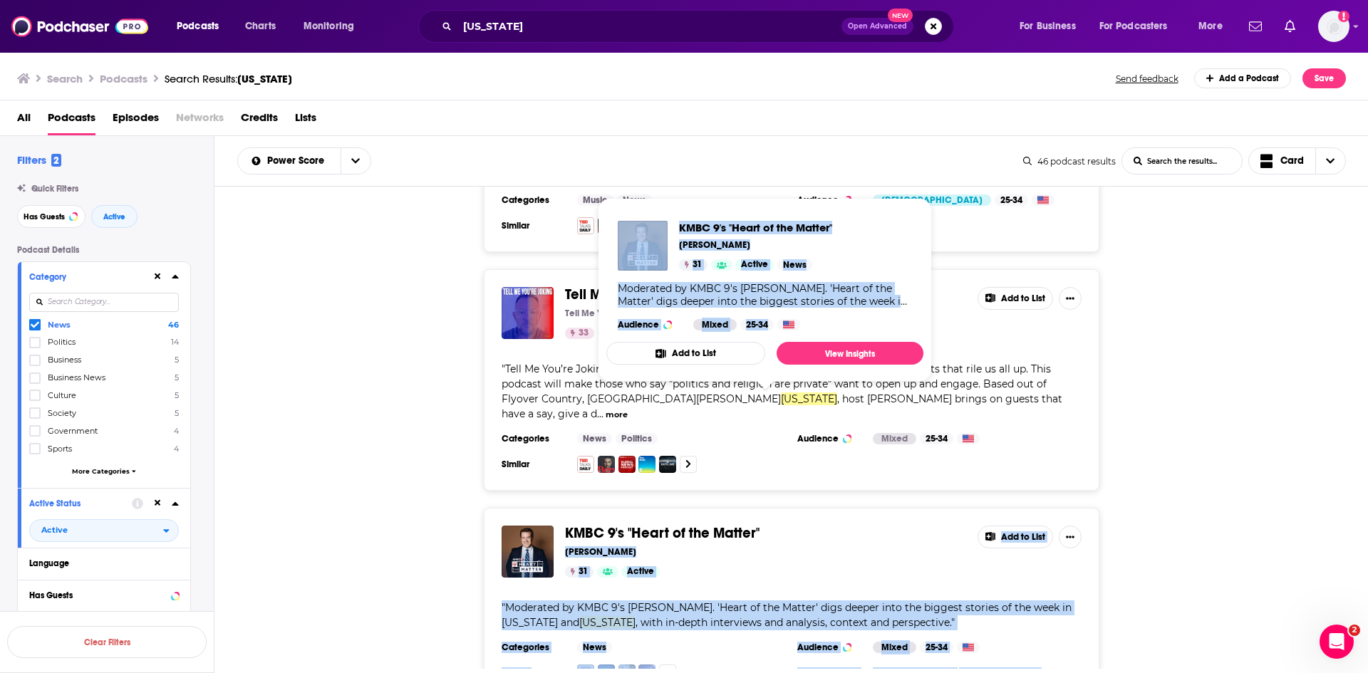
drag, startPoint x: 781, startPoint y: 400, endPoint x: 671, endPoint y: 390, distance: 110.9
click at [671, 390] on div "Podcasts Charts Monitoring [US_STATE] Open Advanced New For Business For Podcas…" at bounding box center [684, 336] width 1368 height 673
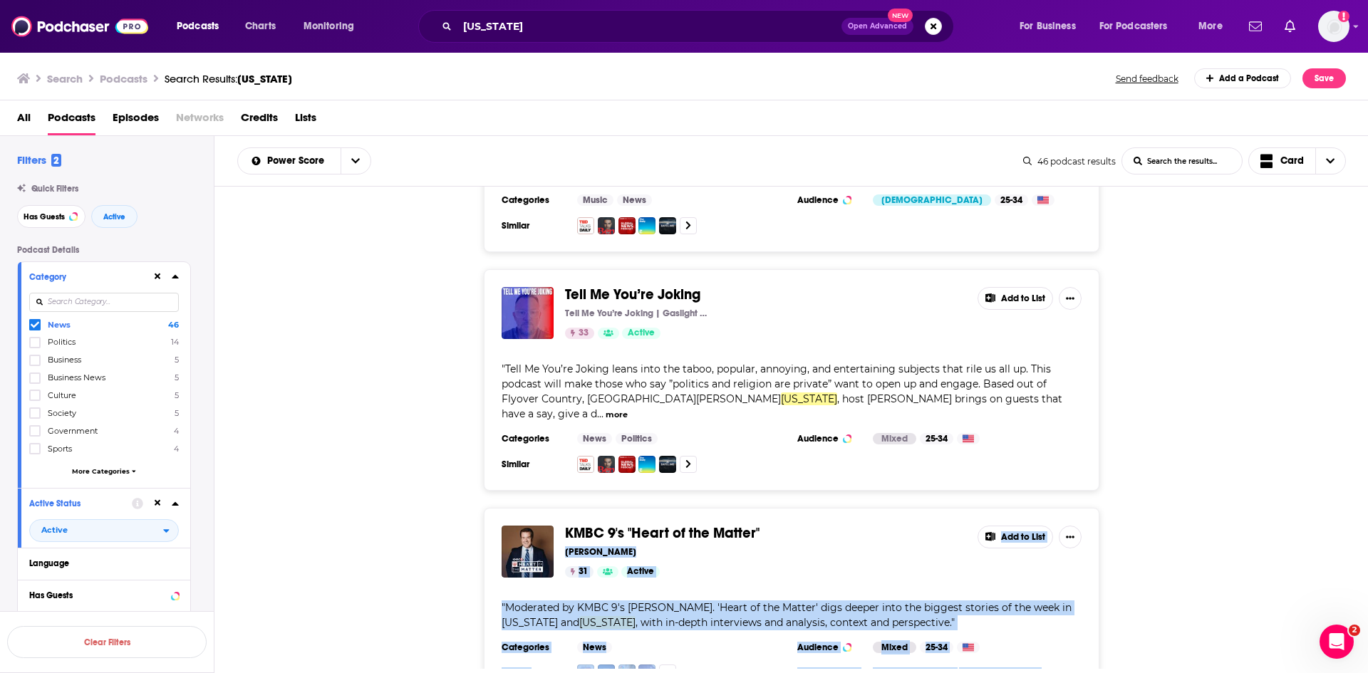
click at [1206, 508] on div "KMBC 9's "Heart of the Matter" [PERSON_NAME] 31 Active Add to List " Moderated …" at bounding box center [791, 604] width 1154 height 192
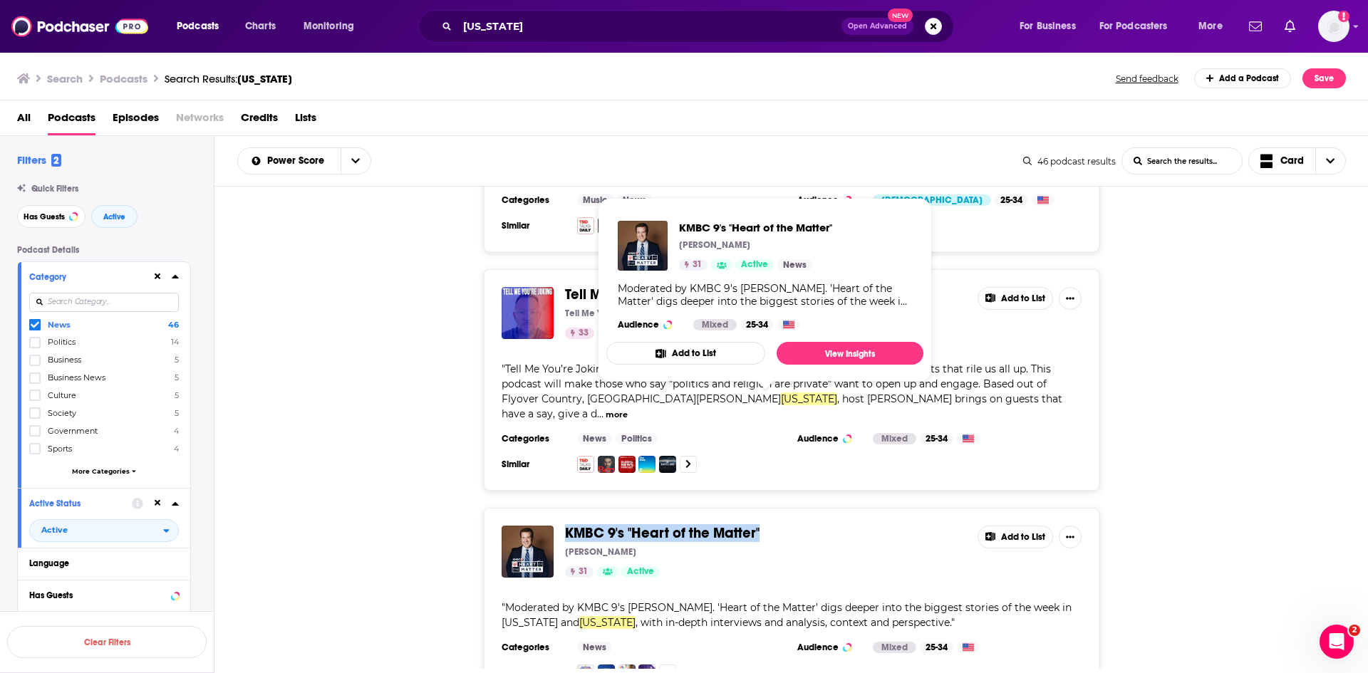
drag, startPoint x: 770, startPoint y: 395, endPoint x: 567, endPoint y: 393, distance: 202.4
click at [567, 526] on span "KMBC 9's "Heart of the Matter"" at bounding box center [765, 534] width 401 height 16
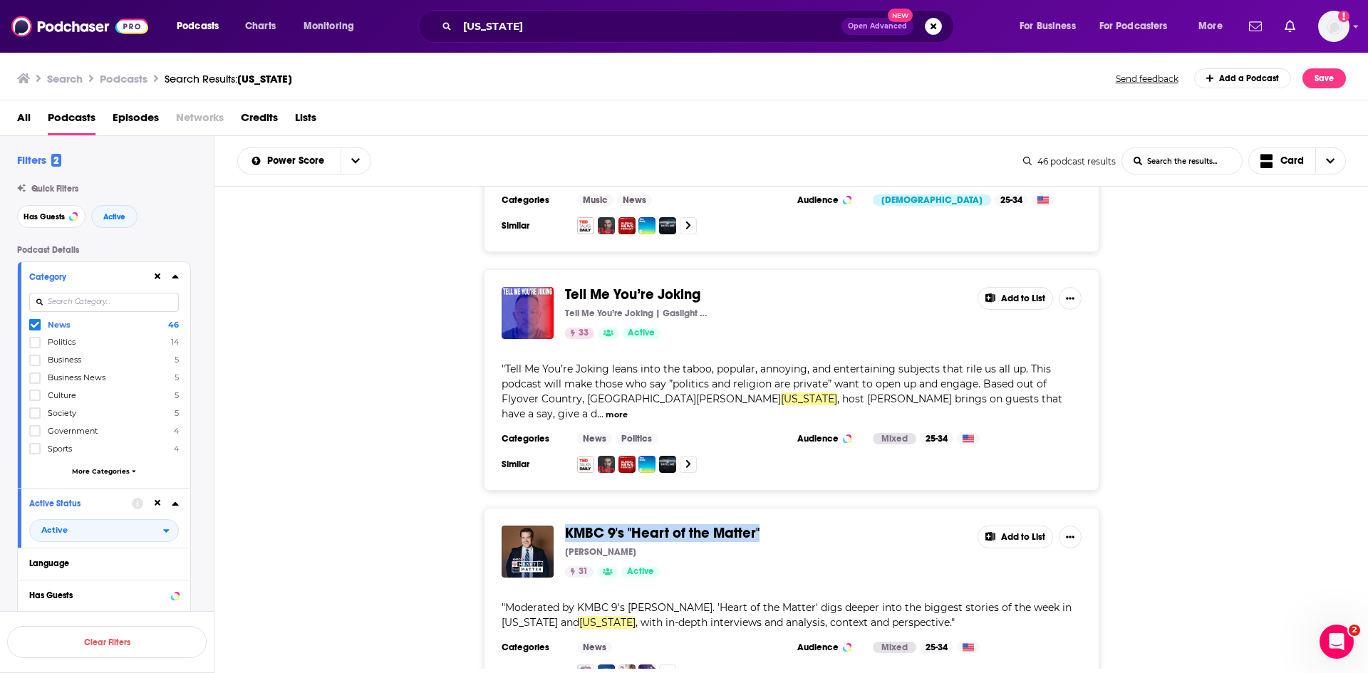
copy span "KMBC 9's "Heart of the Matter""
drag, startPoint x: 696, startPoint y: 472, endPoint x: 631, endPoint y: 474, distance: 65.6
click at [631, 601] on span "Moderated by KMBC 9's [PERSON_NAME]. 'Heart of the Matter' digs deeper into the…" at bounding box center [787, 615] width 570 height 28
copy span "[PERSON_NAME]"
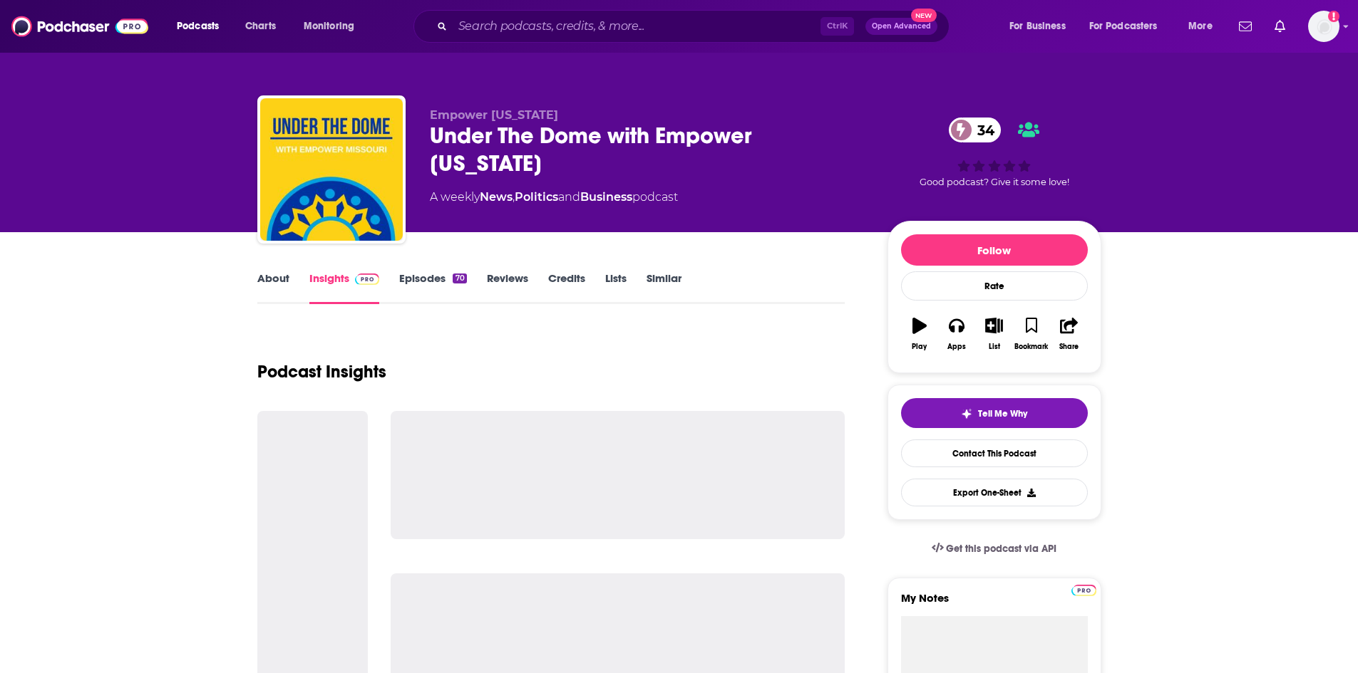
click at [282, 285] on link "About" at bounding box center [273, 288] width 32 height 33
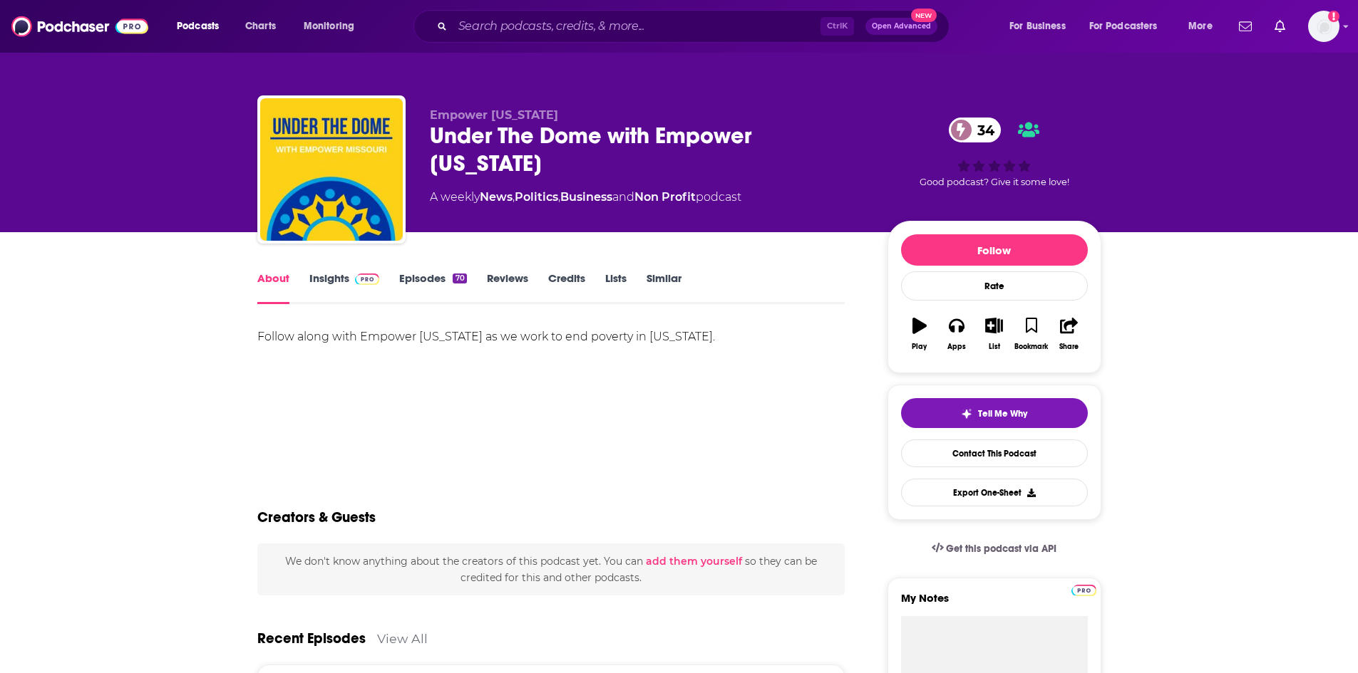
click at [311, 281] on link "Insights" at bounding box center [344, 288] width 71 height 33
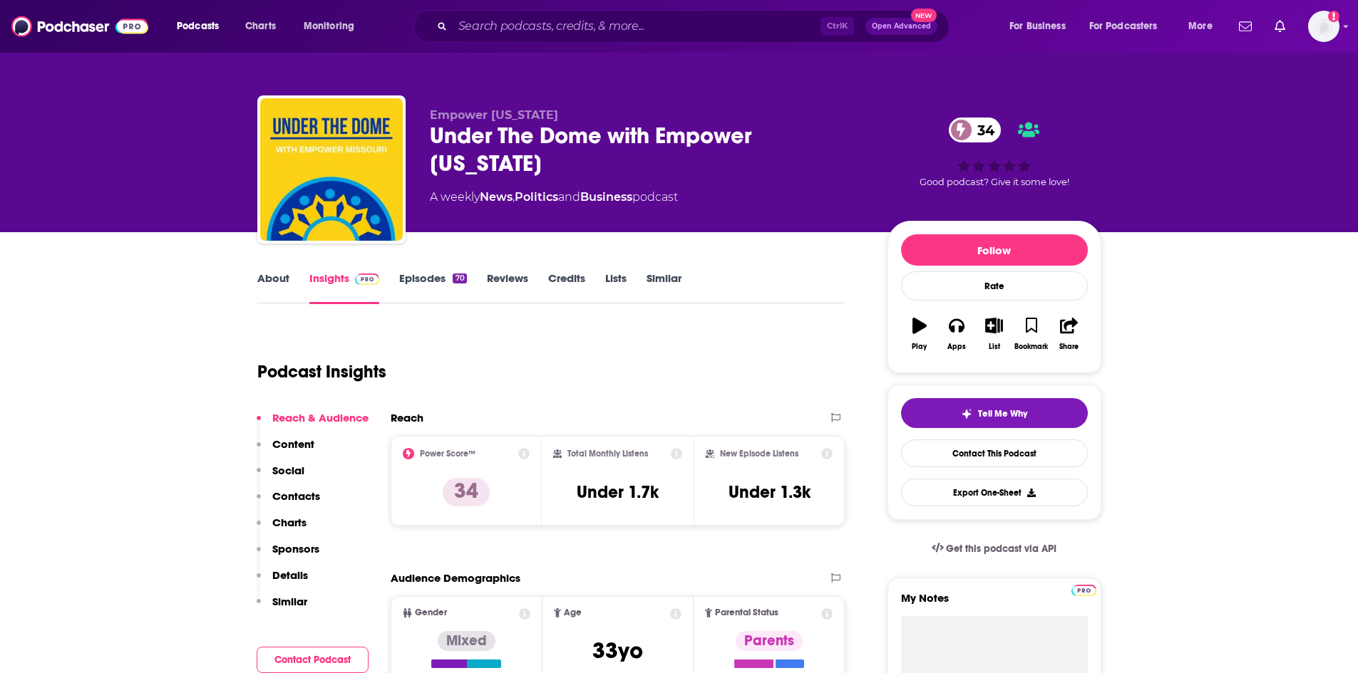
click at [409, 275] on link "Episodes 70" at bounding box center [432, 288] width 67 height 33
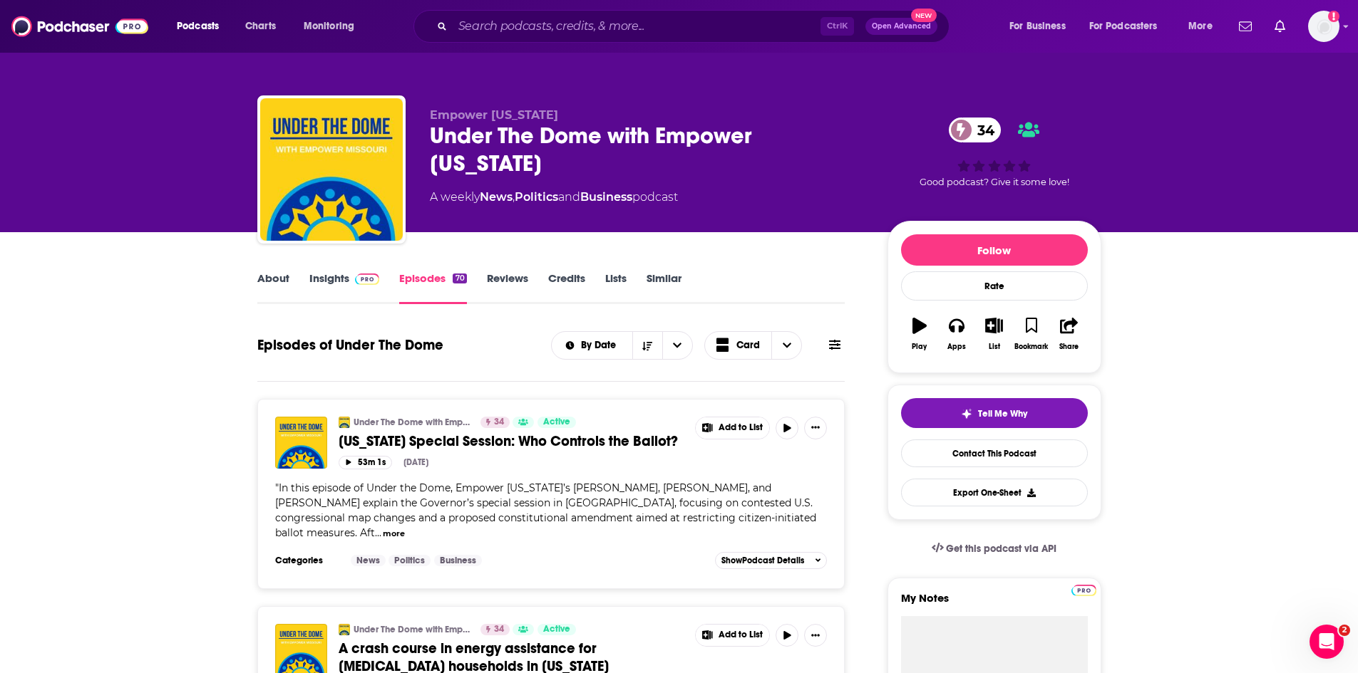
click at [274, 272] on link "About" at bounding box center [273, 288] width 32 height 33
